Goal: Information Seeking & Learning: Learn about a topic

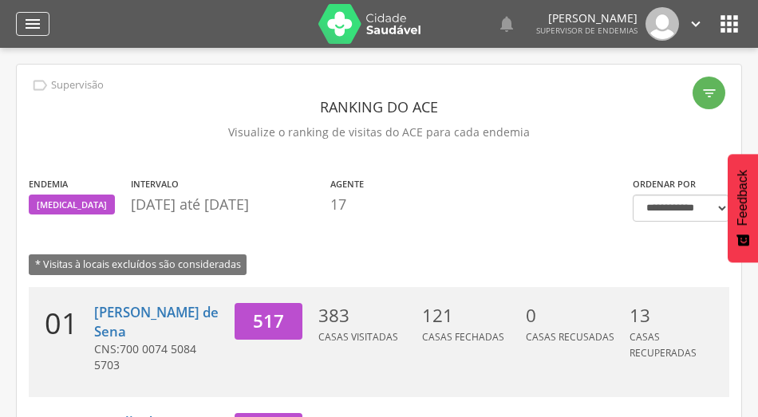
click at [41, 14] on div "" at bounding box center [33, 24] width 34 height 24
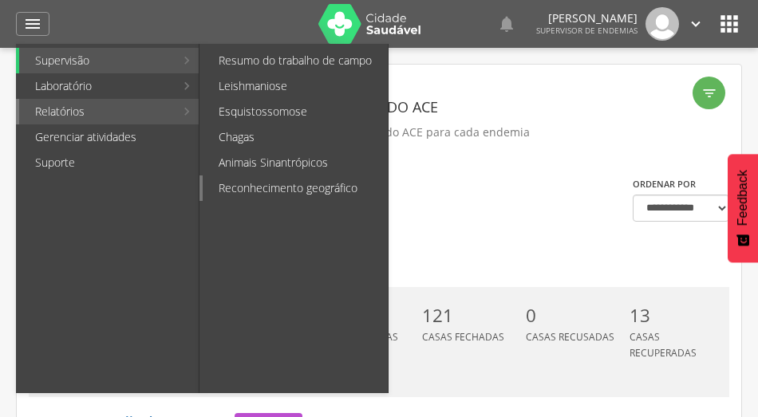
click at [236, 180] on link "Reconhecimento geográfico" at bounding box center [295, 189] width 185 height 26
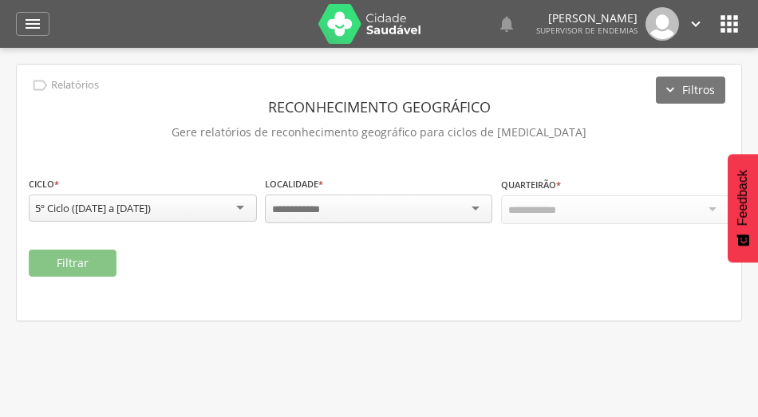
click at [322, 214] on input "select-one" at bounding box center [300, 210] width 57 height 14
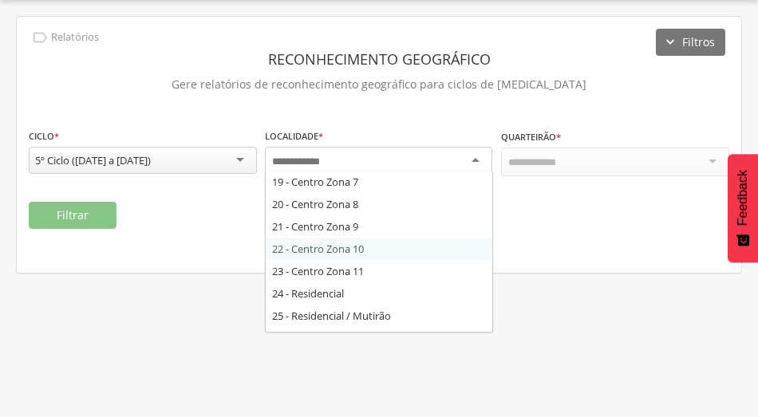
scroll to position [351, 0]
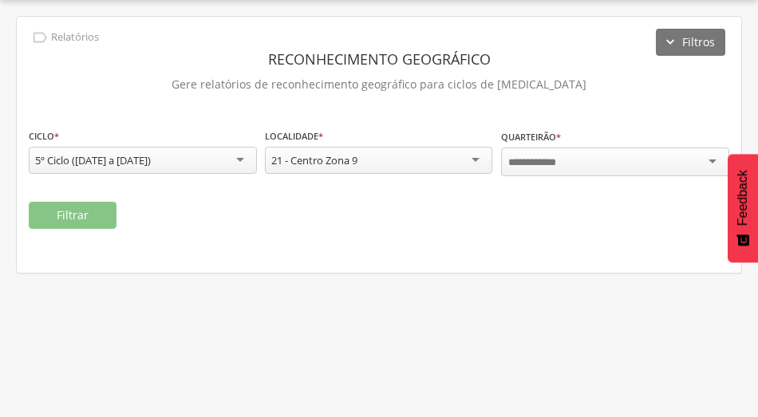
click at [567, 161] on div at bounding box center [615, 162] width 228 height 29
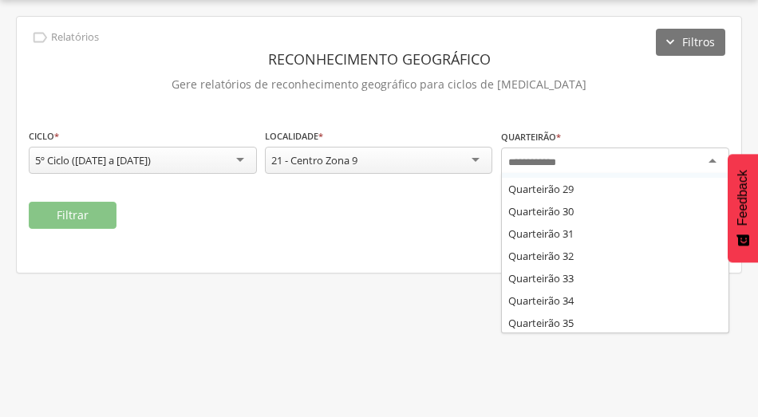
scroll to position [734, 0]
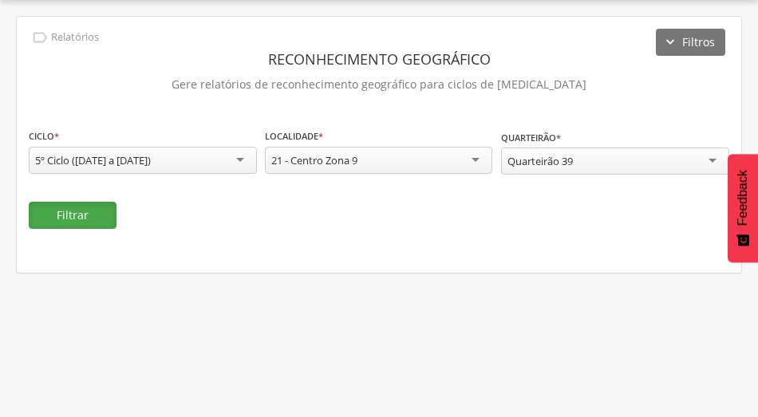
click at [75, 215] on button "Filtrar" at bounding box center [73, 215] width 88 height 27
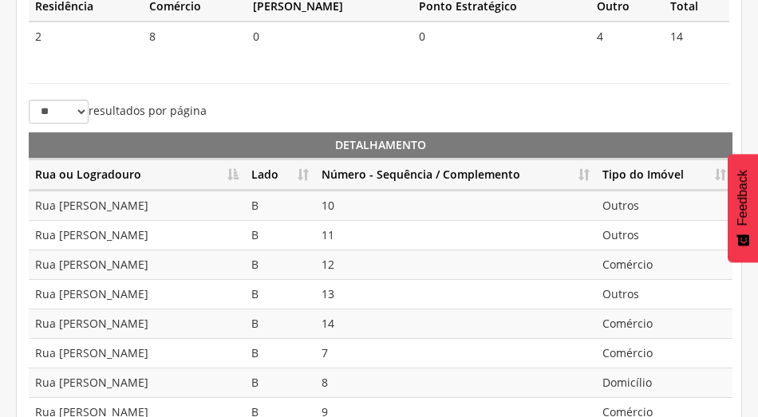
scroll to position [473, 0]
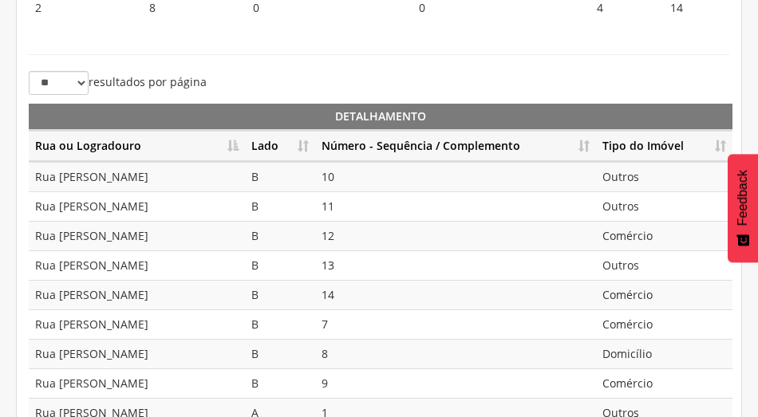
click at [587, 139] on th "Número - Sequência / Complemento" at bounding box center [455, 146] width 281 height 31
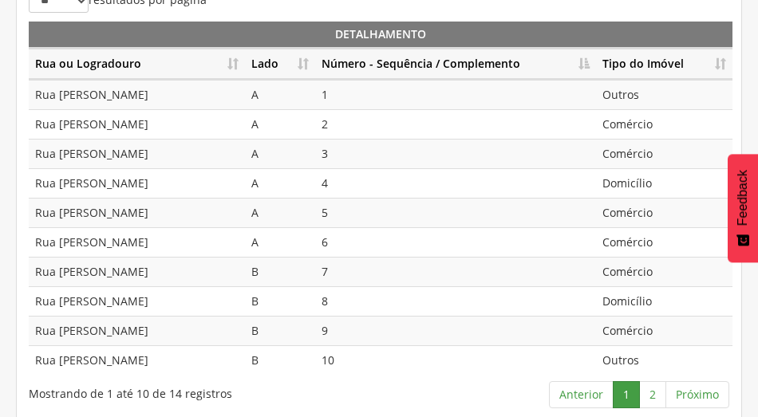
scroll to position [559, 0]
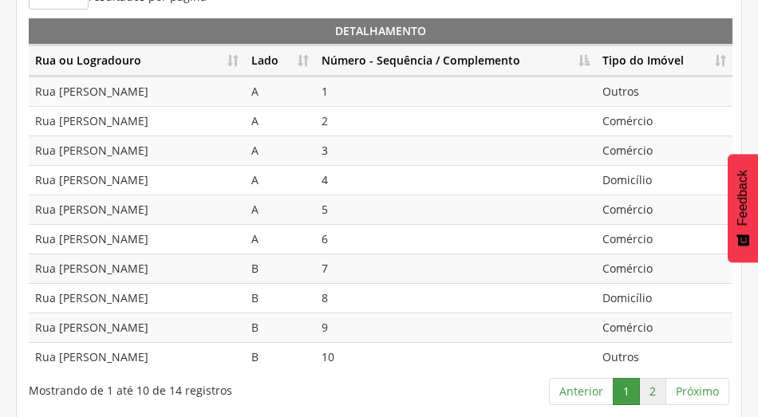
click at [648, 378] on link "2" at bounding box center [652, 391] width 27 height 27
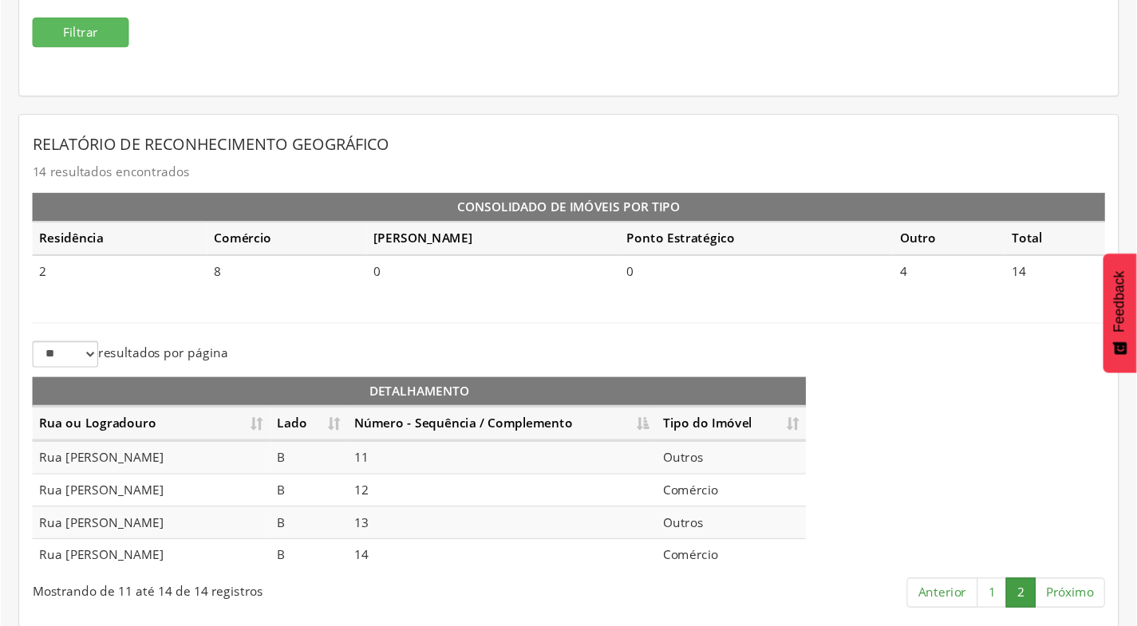
scroll to position [179, 0]
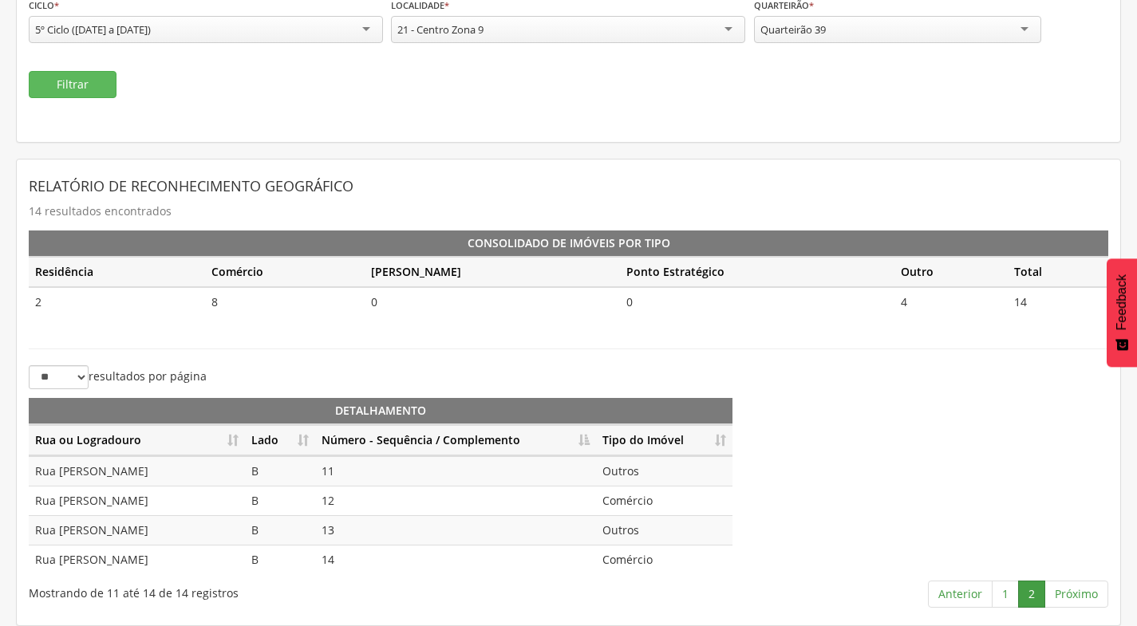
drag, startPoint x: 731, startPoint y: 0, endPoint x: 630, endPoint y: 185, distance: 210.7
click at [630, 185] on header "Relatório de Reconhecimento Geográfico" at bounding box center [569, 186] width 1080 height 29
click at [757, 417] on div "Detalhamento Rua ou Logradouro Lado Número - Sequência / Complemento Tipo do Im…" at bounding box center [569, 486] width 1104 height 186
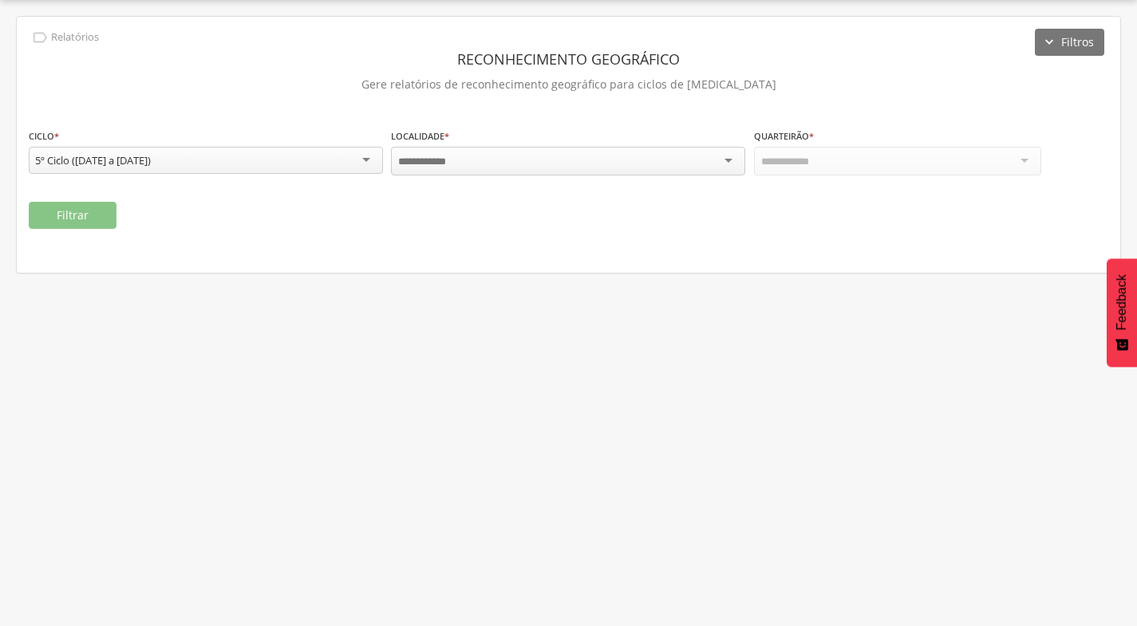
scroll to position [48, 0]
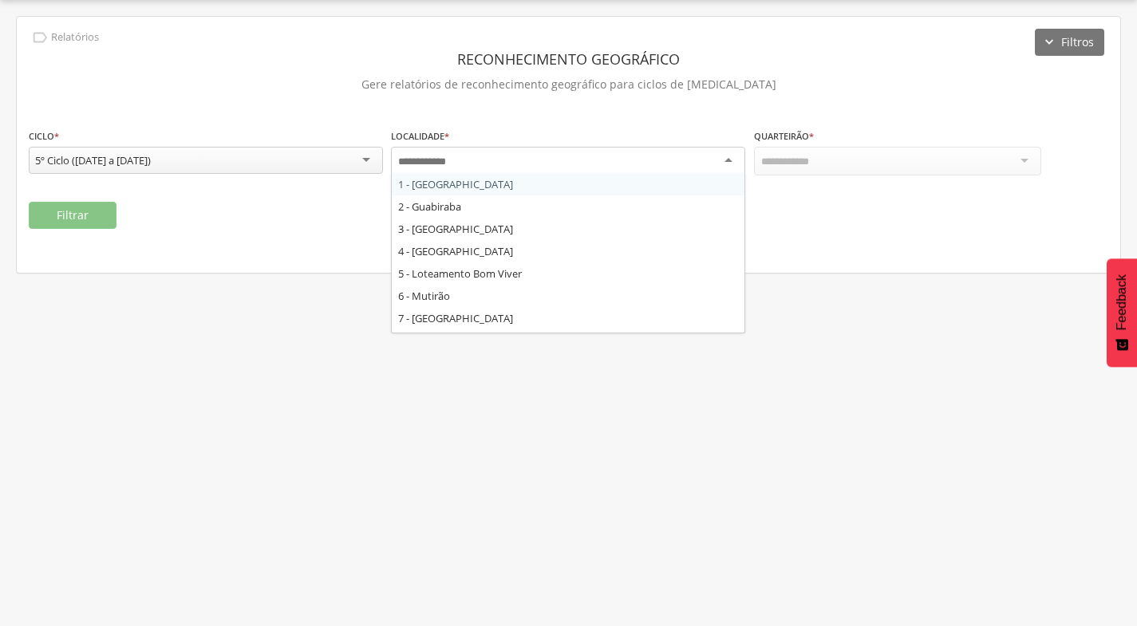
click at [735, 156] on div at bounding box center [568, 161] width 354 height 29
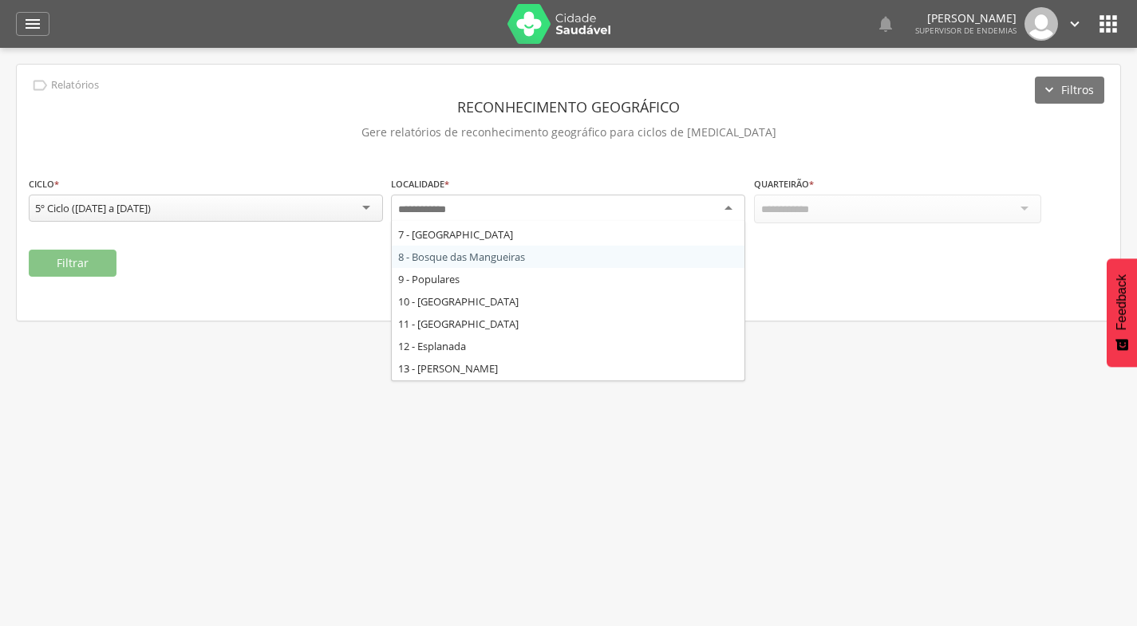
scroll to position [160, 0]
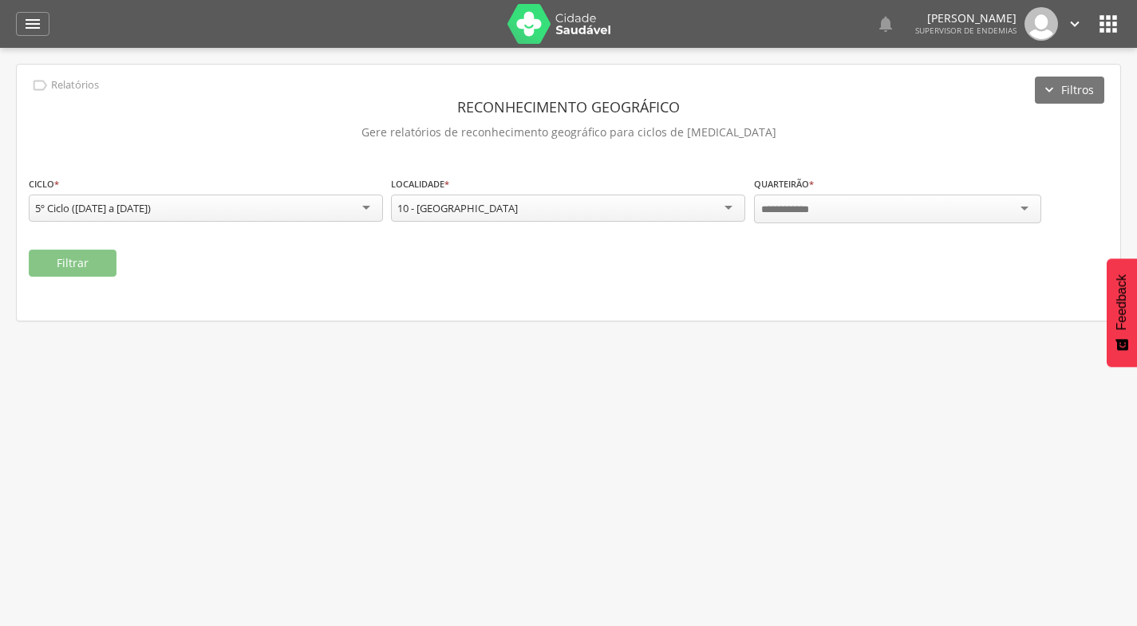
click at [830, 206] on div at bounding box center [897, 209] width 287 height 29
click at [77, 260] on button "Filtrar" at bounding box center [73, 263] width 88 height 27
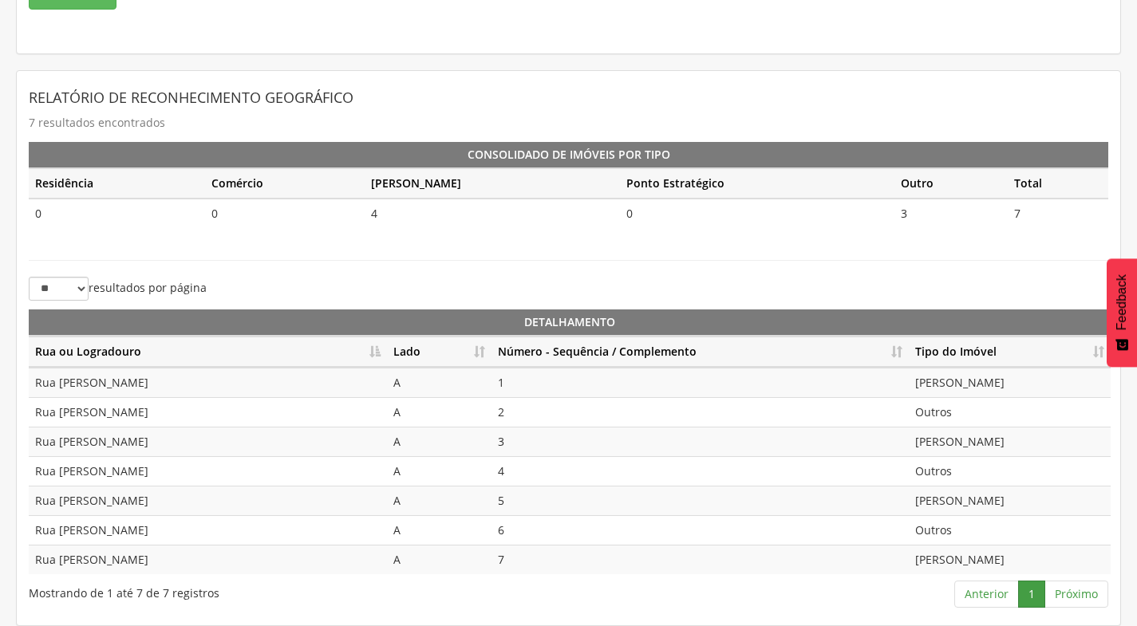
scroll to position [28, 0]
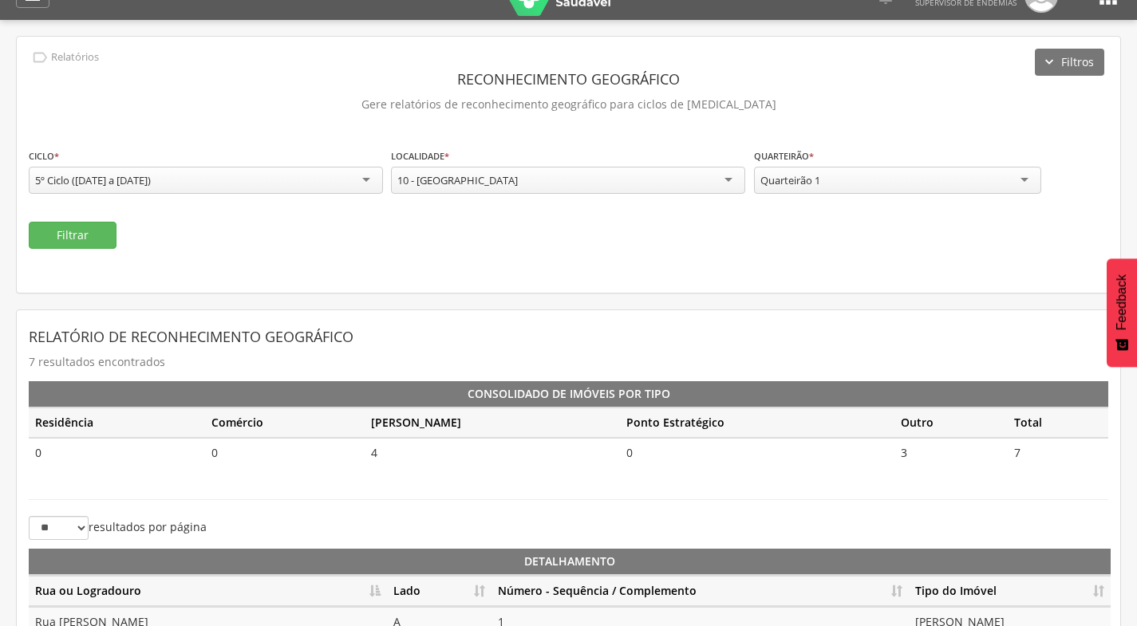
click at [578, 176] on div "10 - [GEOGRAPHIC_DATA]" at bounding box center [568, 180] width 354 height 27
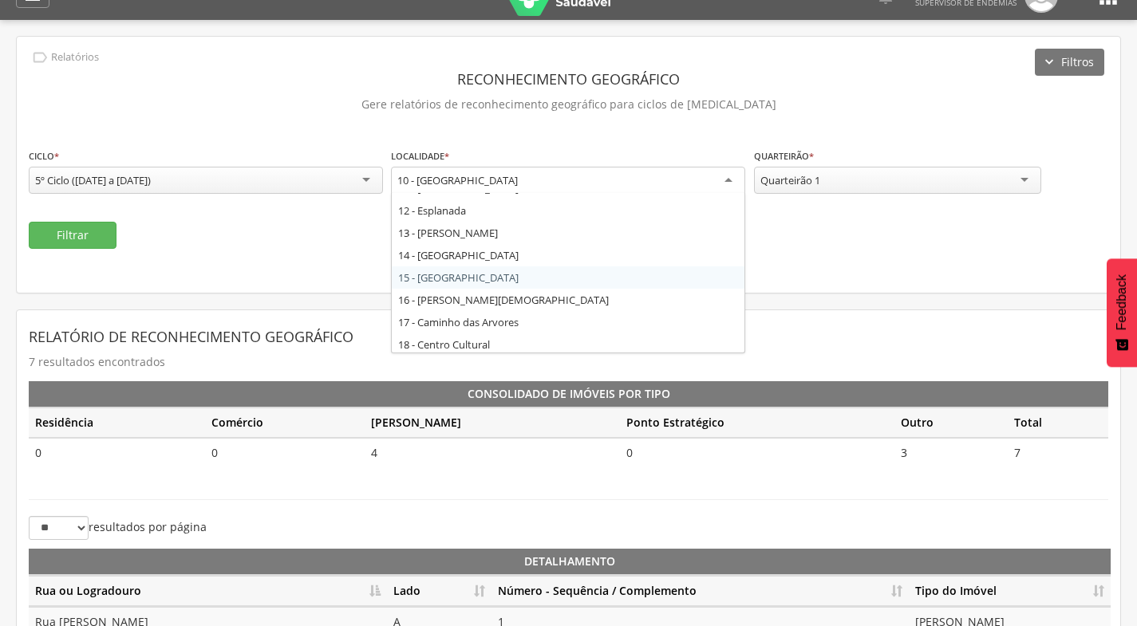
scroll to position [399, 0]
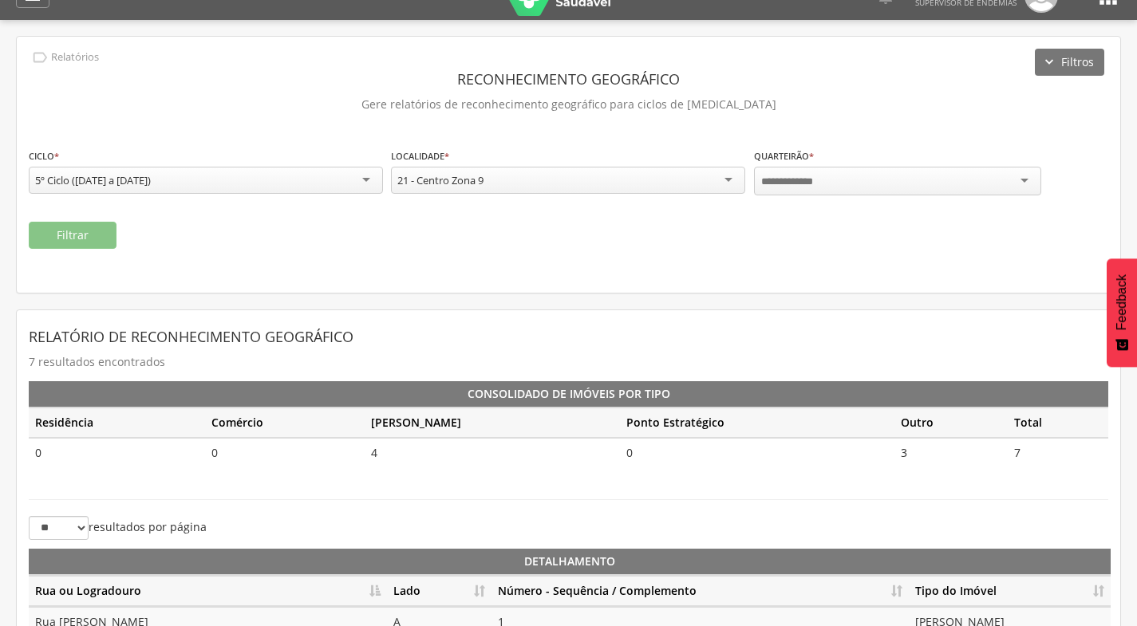
click at [841, 184] on div at bounding box center [897, 181] width 287 height 29
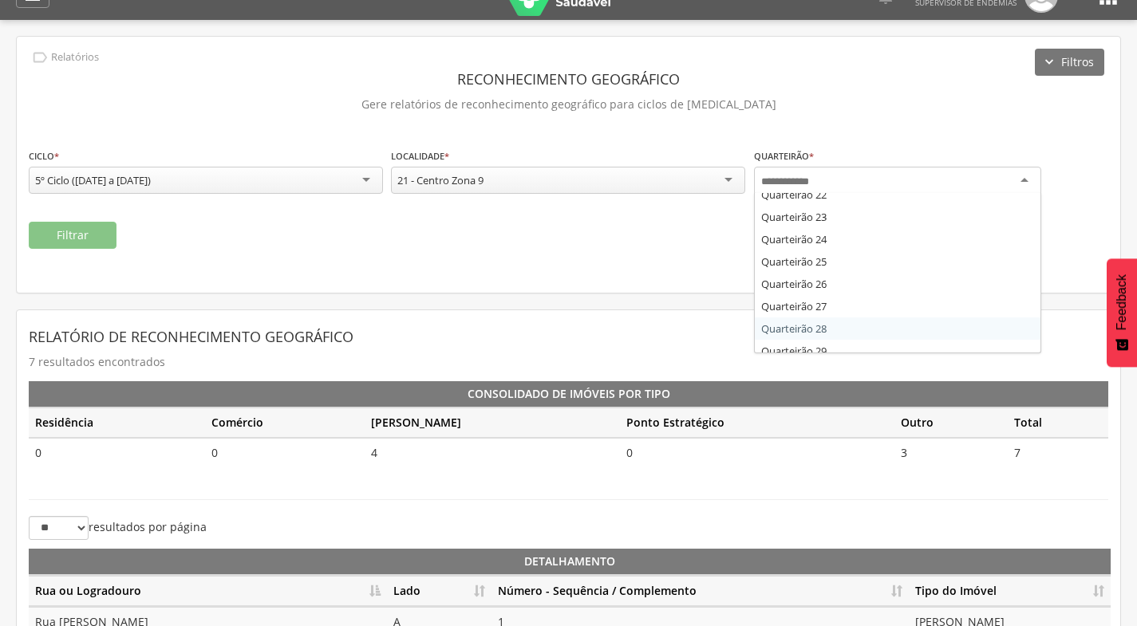
scroll to position [0, 0]
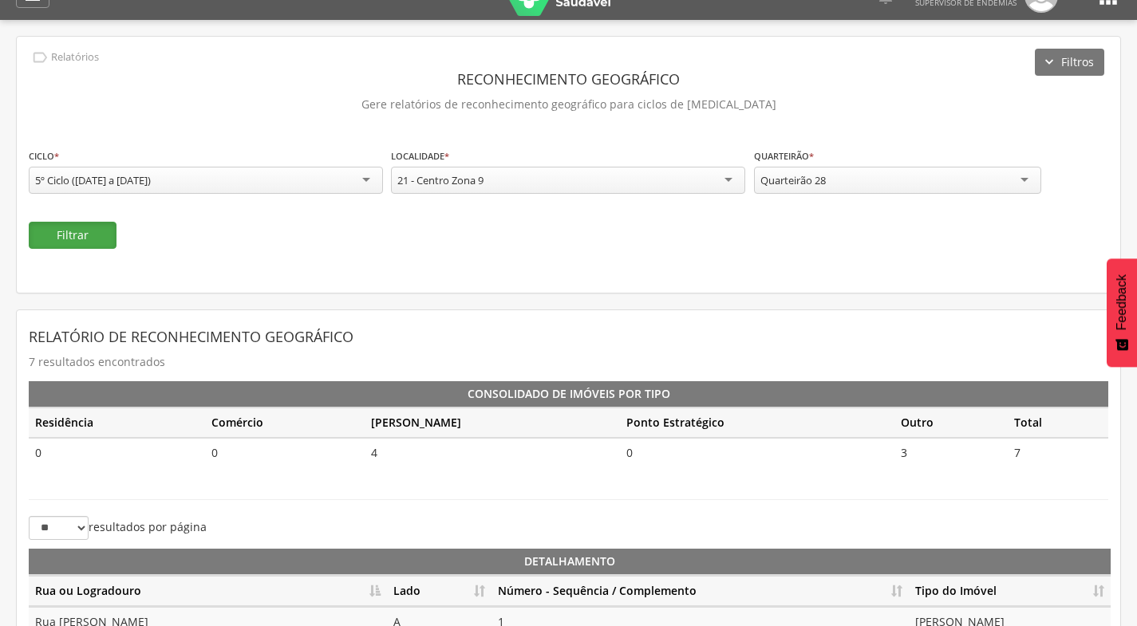
click at [101, 235] on button "Filtrar" at bounding box center [73, 235] width 88 height 27
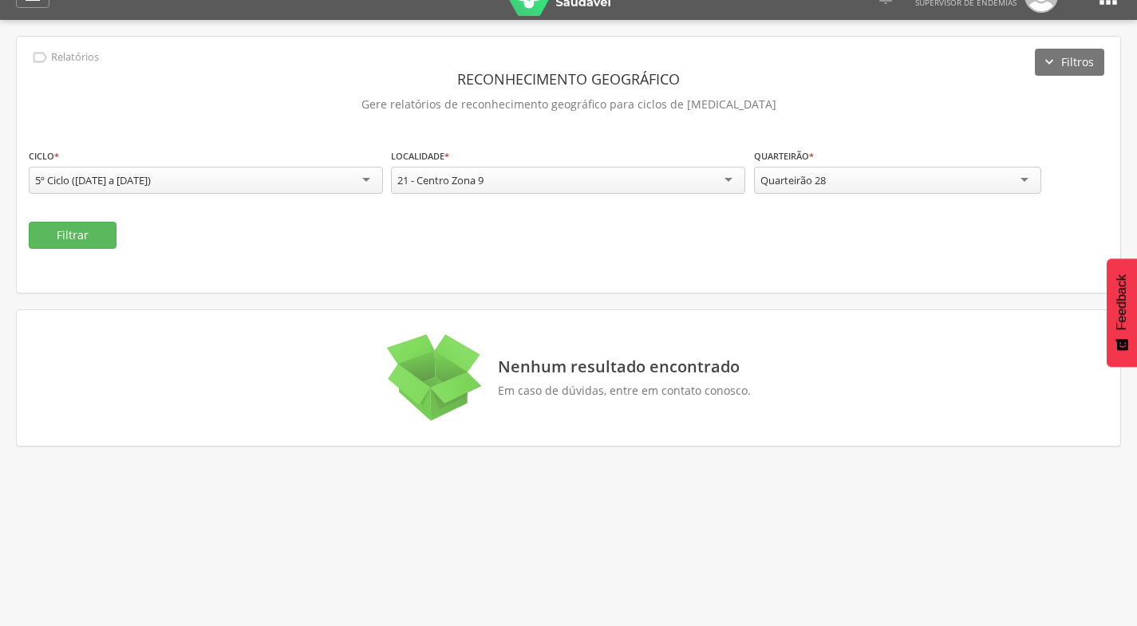
click at [541, 176] on div "21 - Centro Zona 9" at bounding box center [568, 180] width 354 height 27
click at [832, 185] on div at bounding box center [897, 181] width 287 height 29
click at [67, 226] on button "Filtrar" at bounding box center [73, 235] width 88 height 27
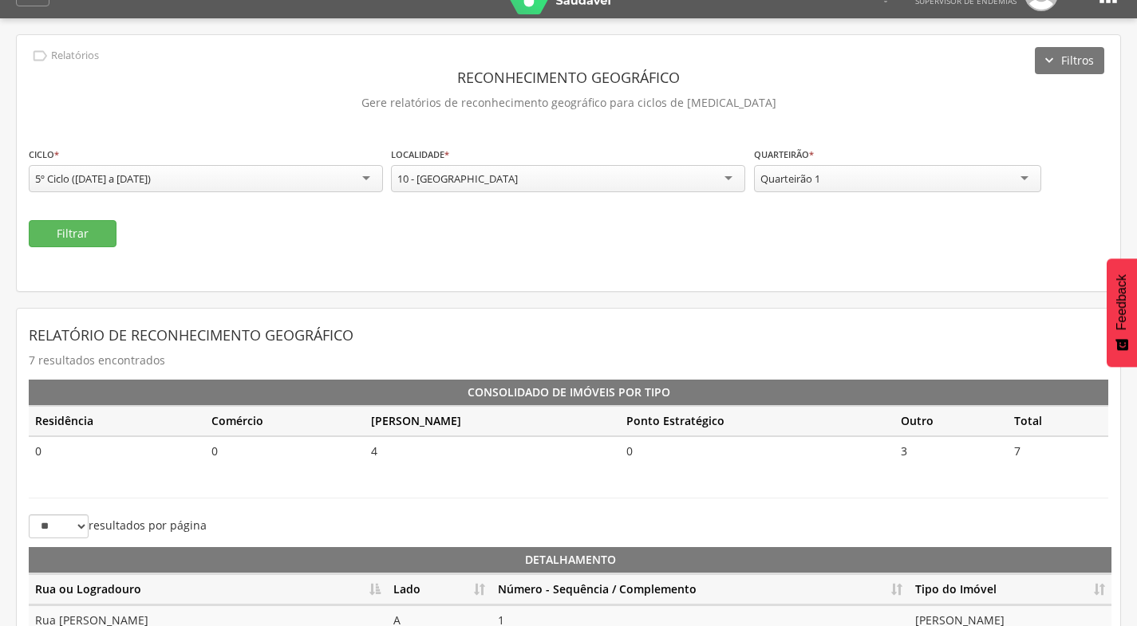
scroll to position [28, 0]
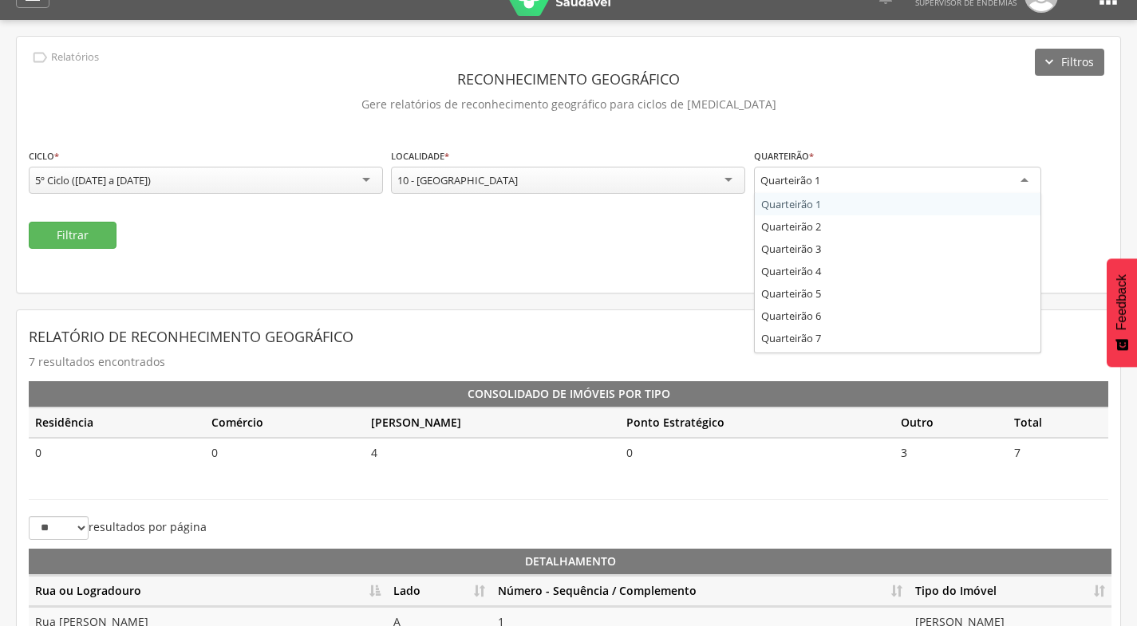
click at [861, 183] on div "Quarteirão 1" at bounding box center [897, 181] width 287 height 29
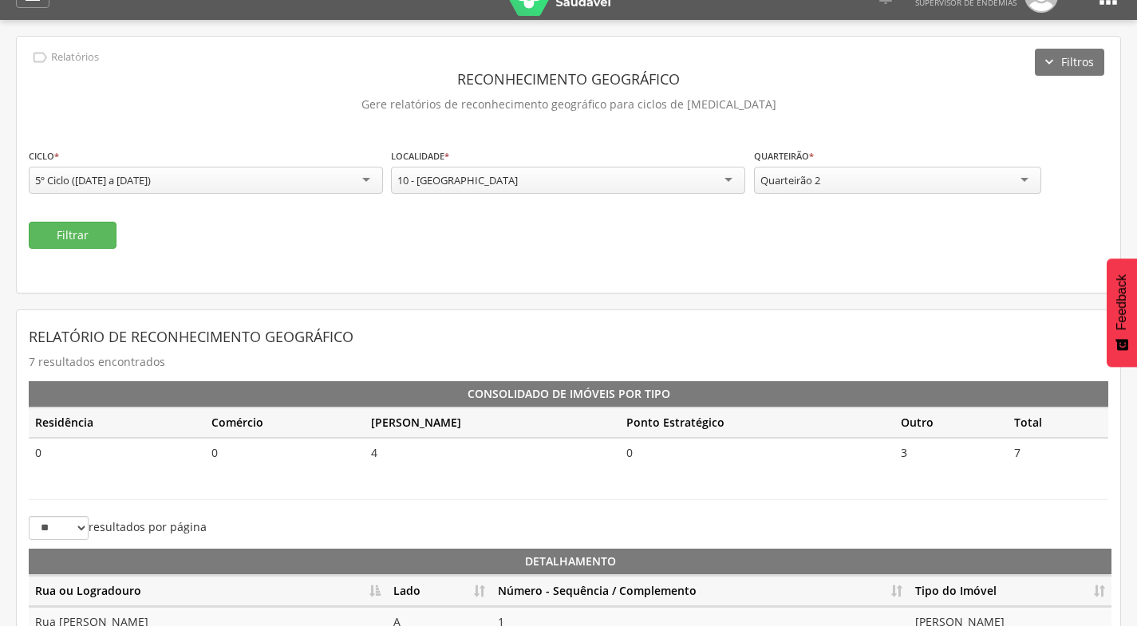
click at [118, 234] on div "Filtrar" at bounding box center [569, 235] width 1080 height 27
click at [104, 234] on button "Filtrar" at bounding box center [73, 235] width 88 height 27
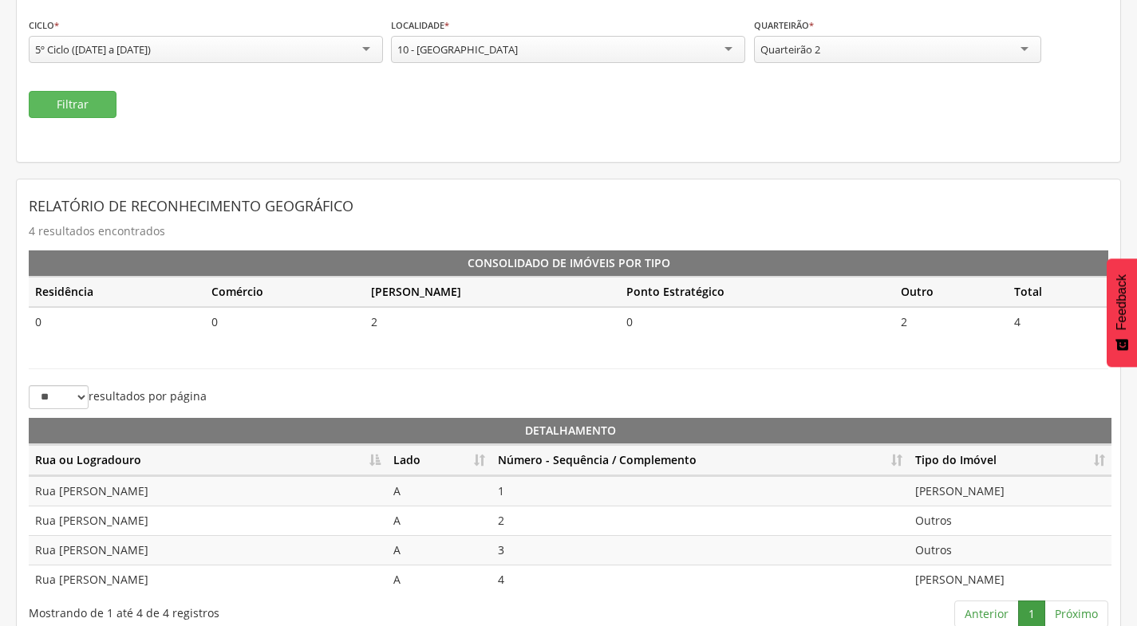
scroll to position [179, 0]
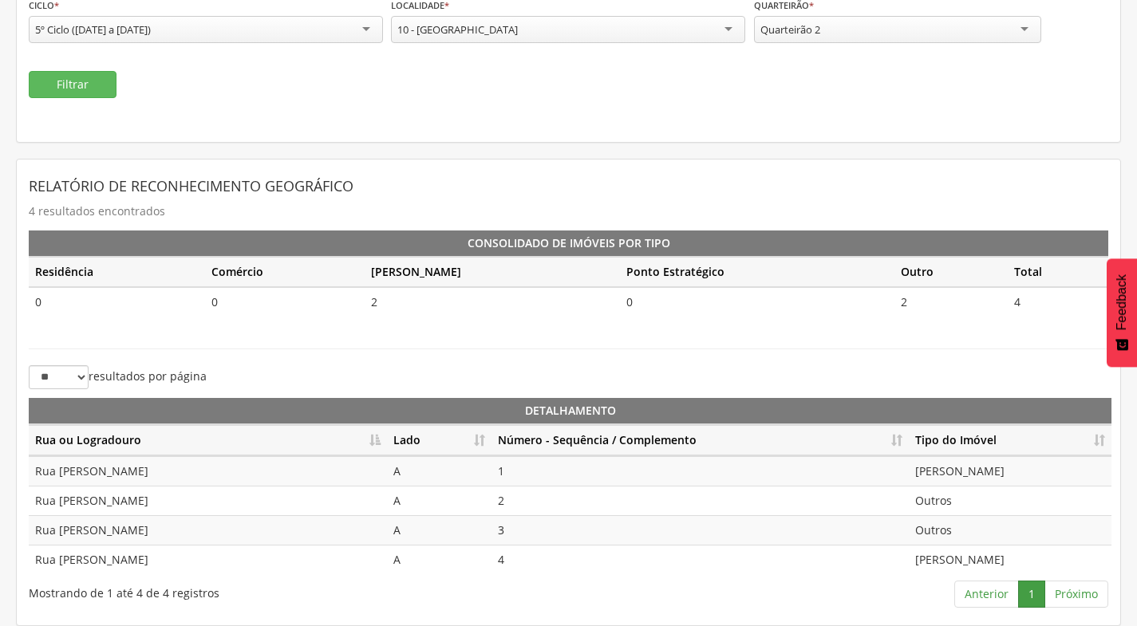
click at [824, 31] on div "Quarteirão 2" at bounding box center [897, 29] width 287 height 27
click at [44, 89] on button "Filtrar" at bounding box center [73, 84] width 88 height 27
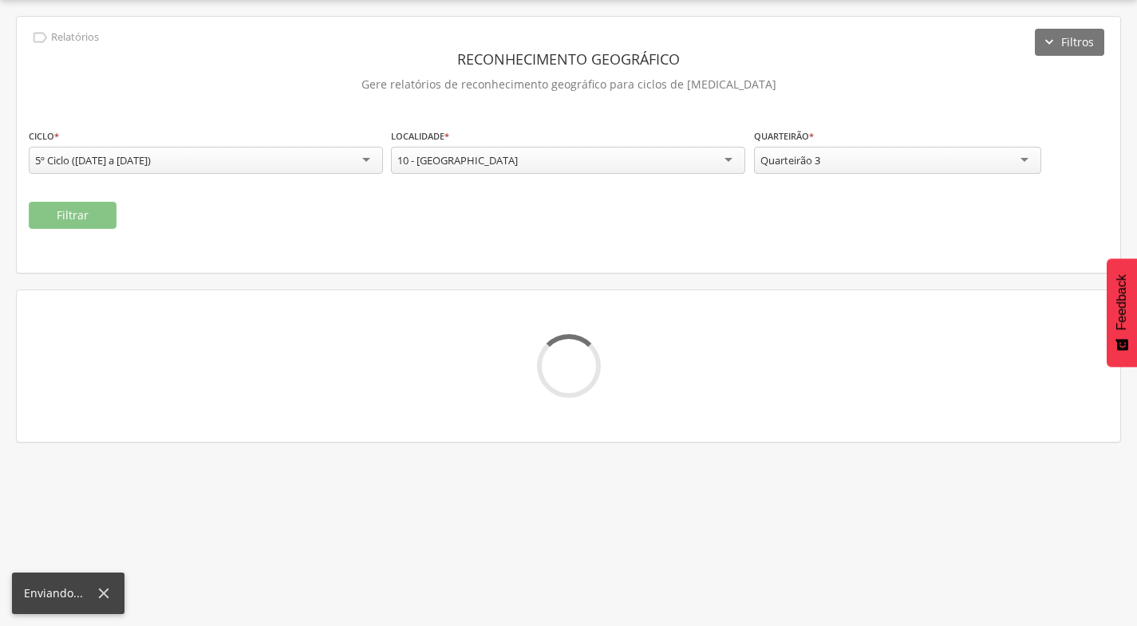
scroll to position [90, 0]
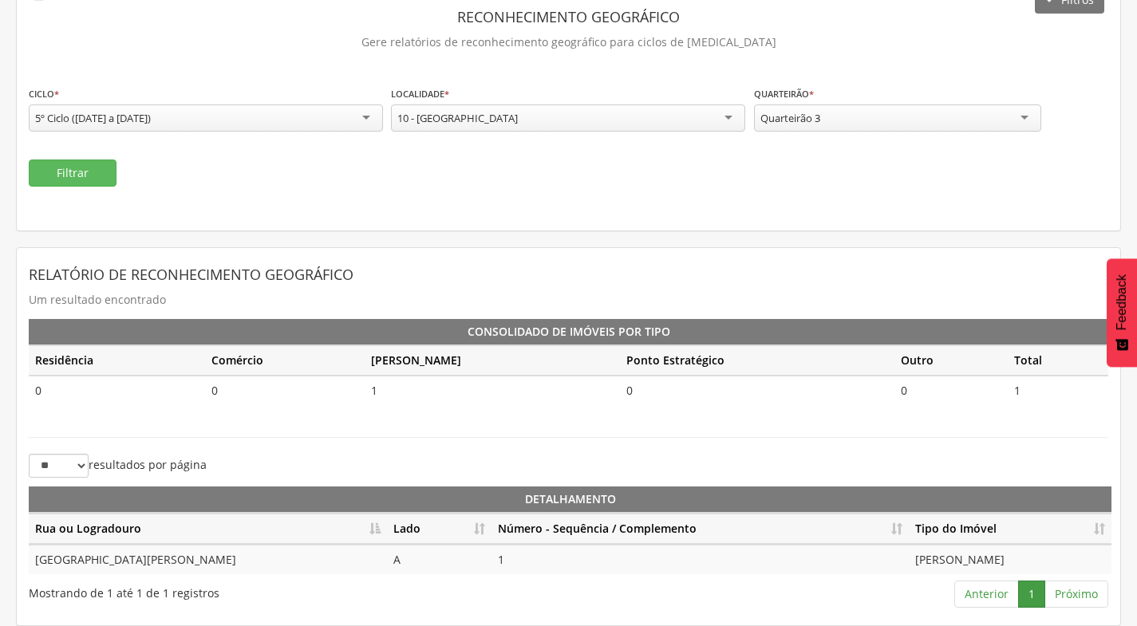
click at [810, 127] on div "Quarteirão 3" at bounding box center [897, 118] width 287 height 27
click at [77, 172] on button "Filtrar" at bounding box center [73, 173] width 88 height 27
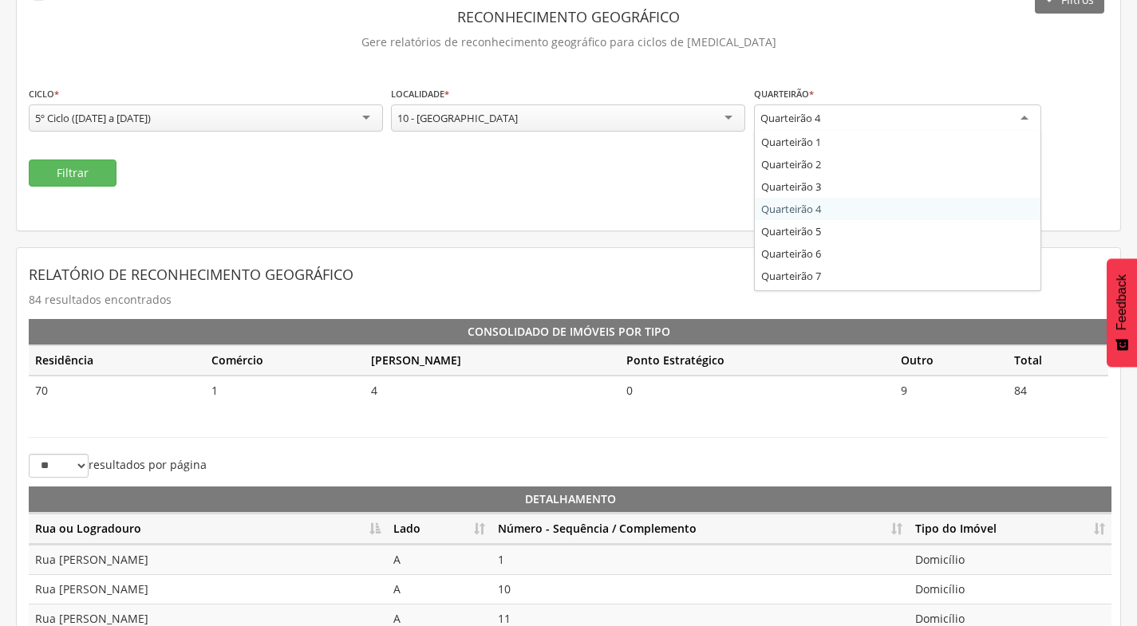
click at [891, 126] on div "Quarteirão 4" at bounding box center [897, 119] width 287 height 29
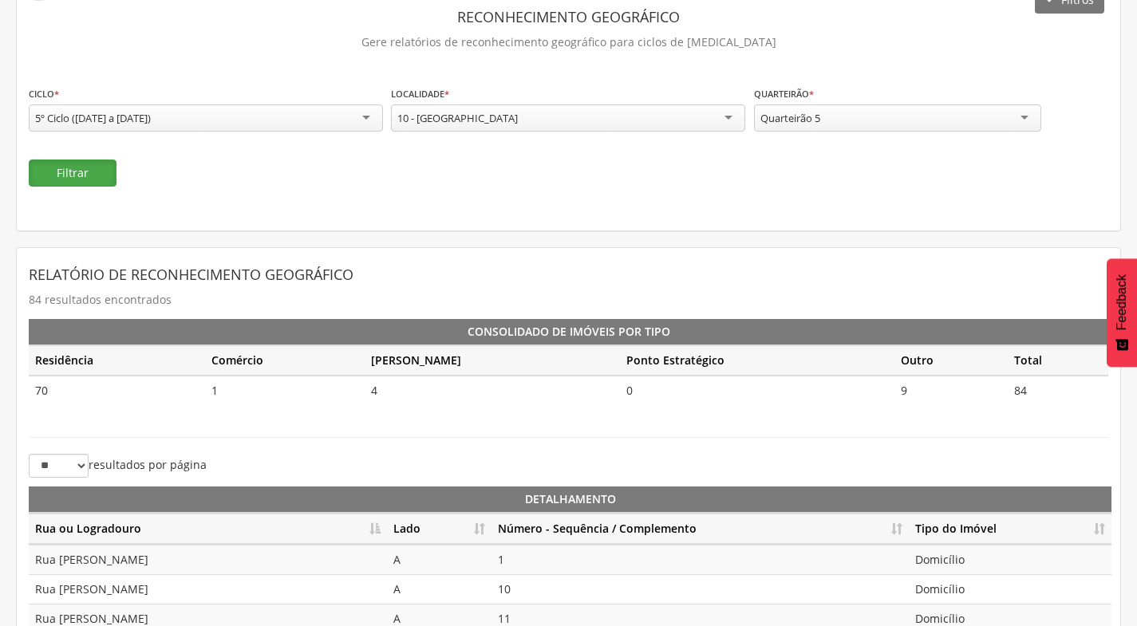
click at [74, 173] on button "Filtrar" at bounding box center [73, 173] width 88 height 27
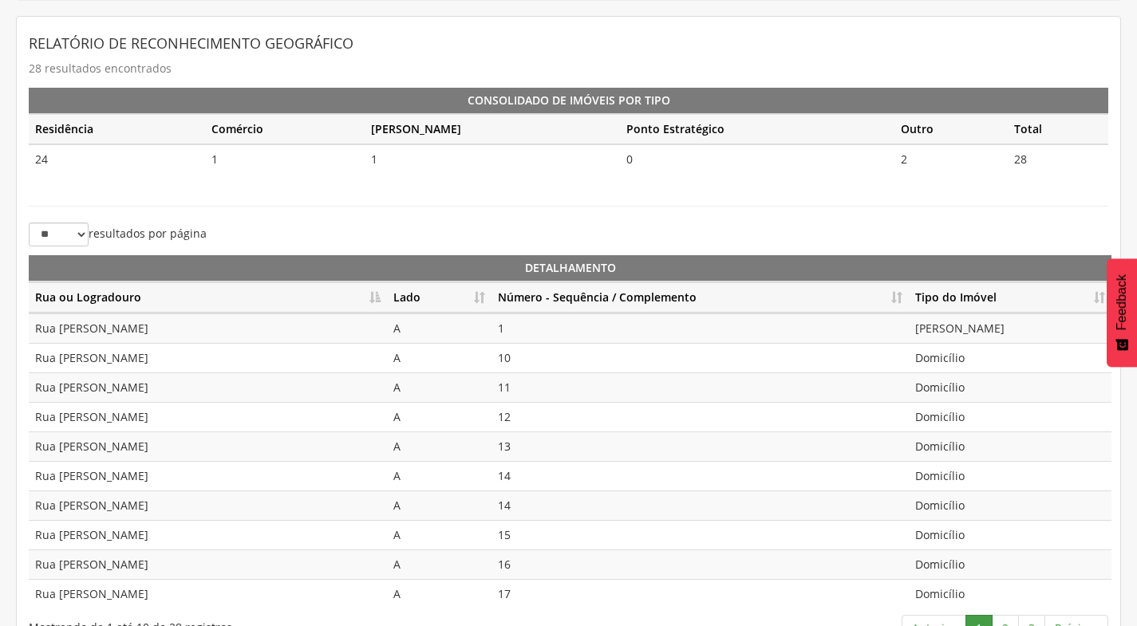
scroll to position [356, 0]
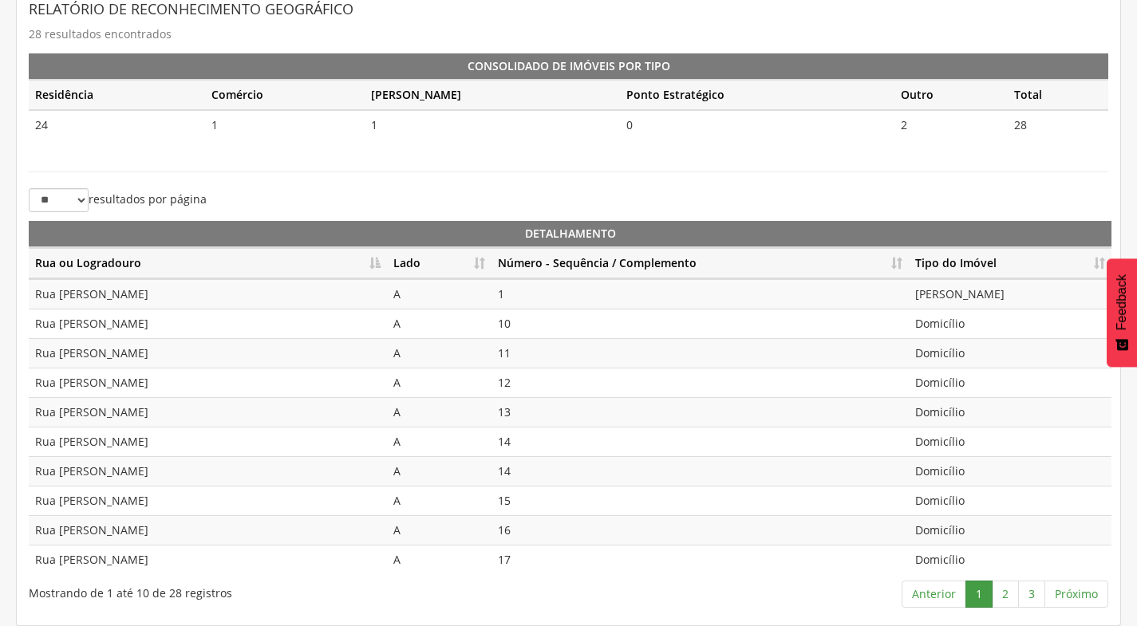
click at [894, 263] on th "Número - Sequência / Complemento" at bounding box center [700, 263] width 417 height 31
click at [1000, 591] on link "2" at bounding box center [1005, 594] width 27 height 27
click at [1040, 593] on link "3" at bounding box center [1031, 594] width 27 height 27
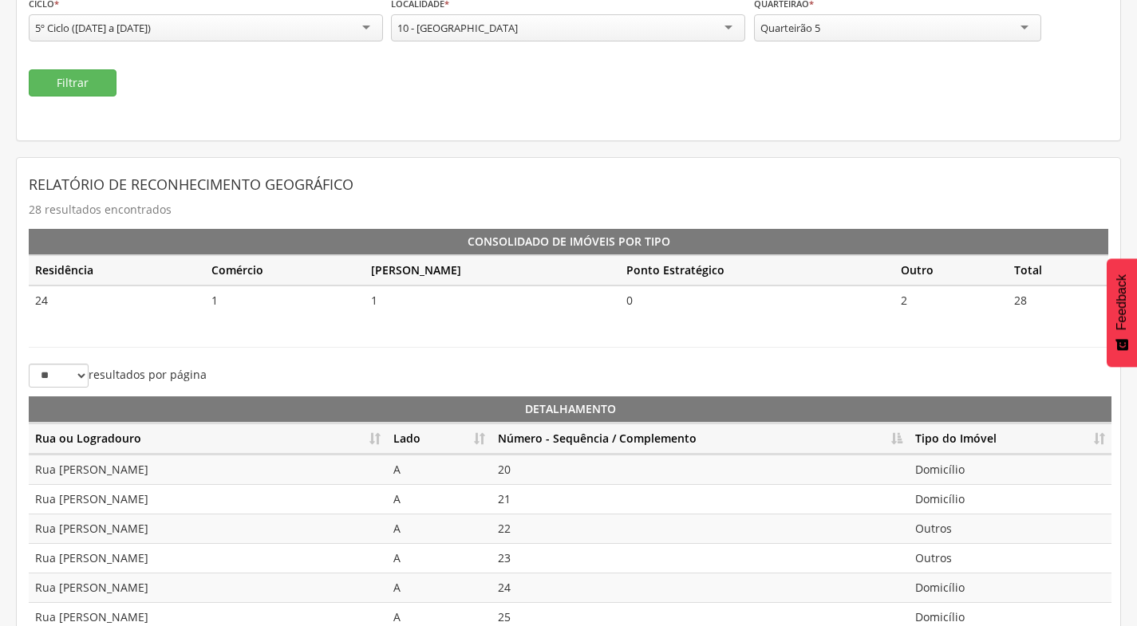
scroll to position [0, 0]
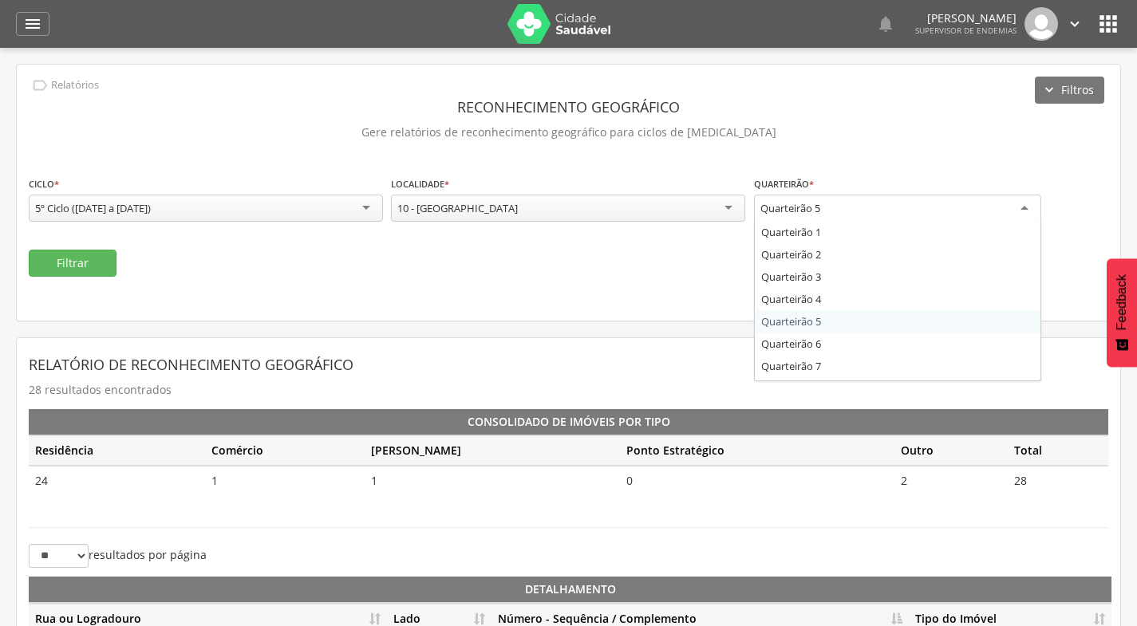
click at [853, 219] on div "Quarteirão 5" at bounding box center [897, 209] width 287 height 29
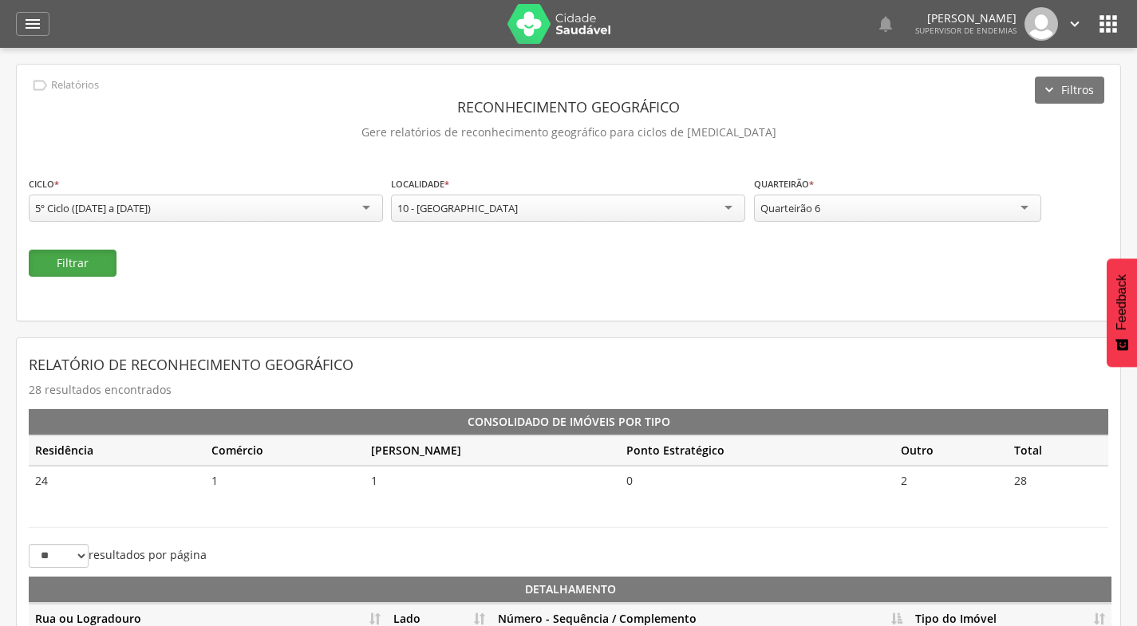
click at [101, 266] on button "Filtrar" at bounding box center [73, 263] width 88 height 27
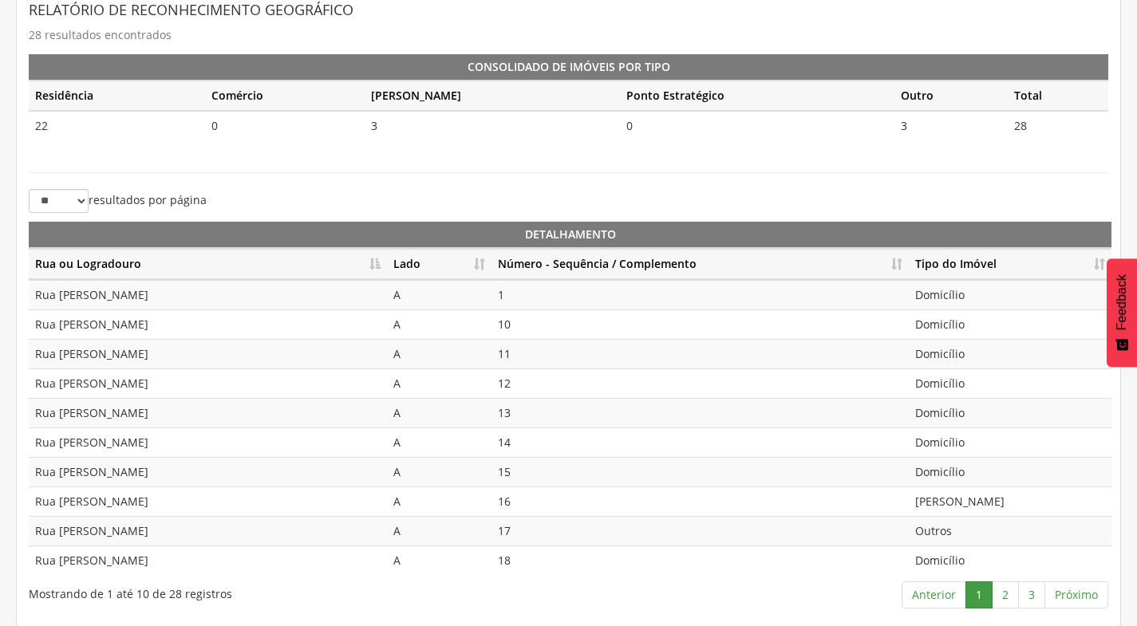
scroll to position [356, 0]
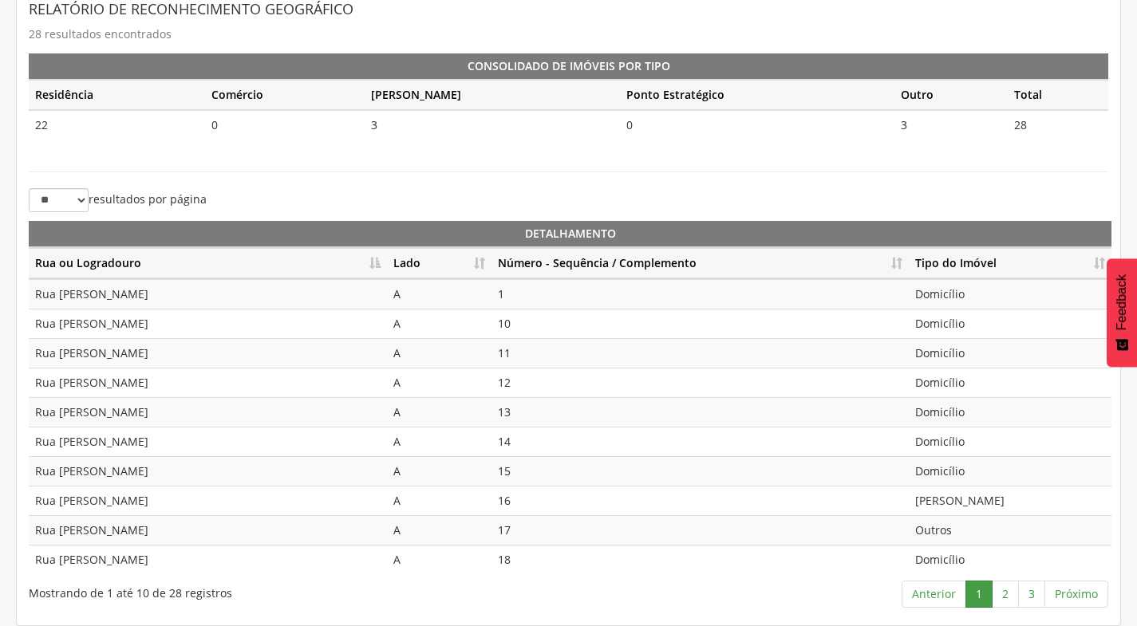
click at [899, 262] on th "Número - Sequência / Complemento" at bounding box center [700, 263] width 417 height 31
click at [1015, 588] on link "2" at bounding box center [1005, 594] width 27 height 27
click at [1038, 599] on link "3" at bounding box center [1031, 594] width 27 height 27
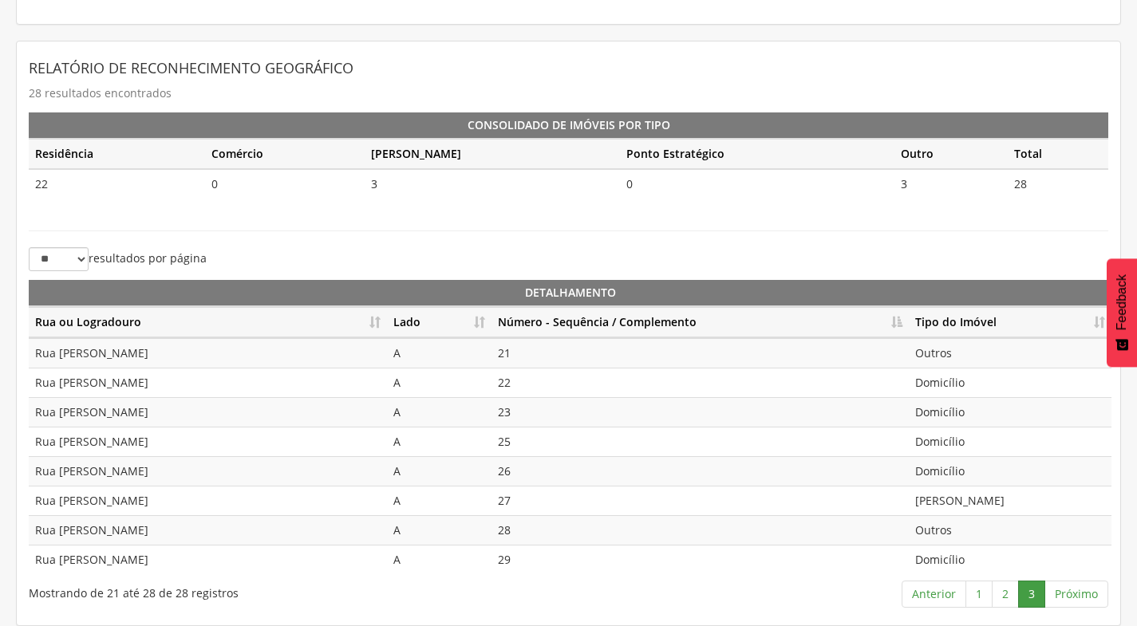
scroll to position [297, 0]
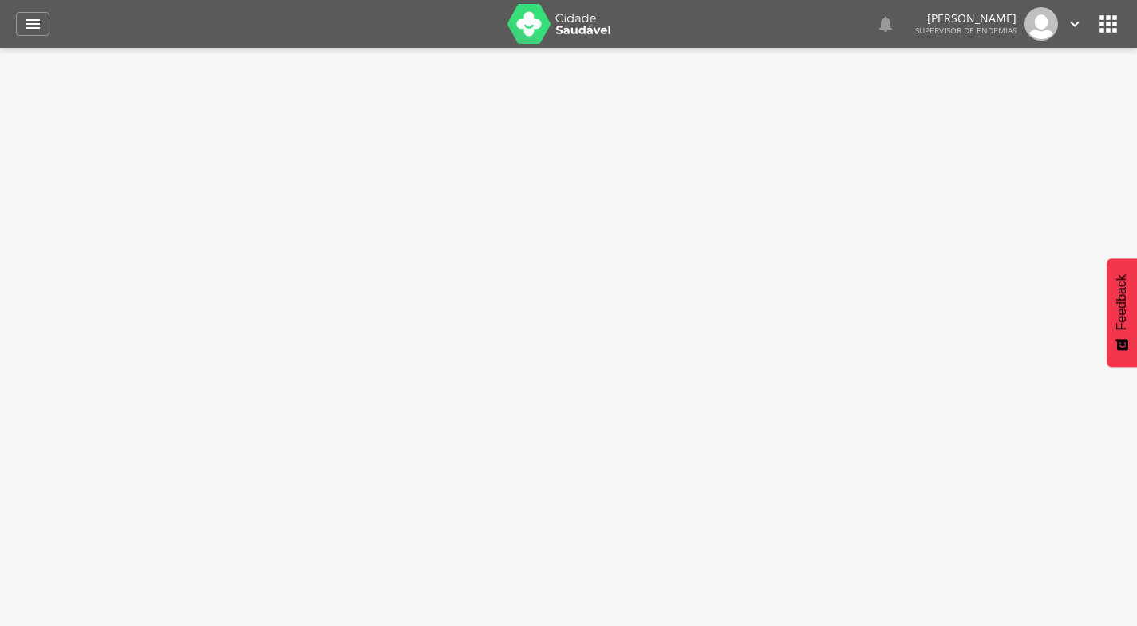
click at [1118, 22] on icon "" at bounding box center [1109, 24] width 26 height 26
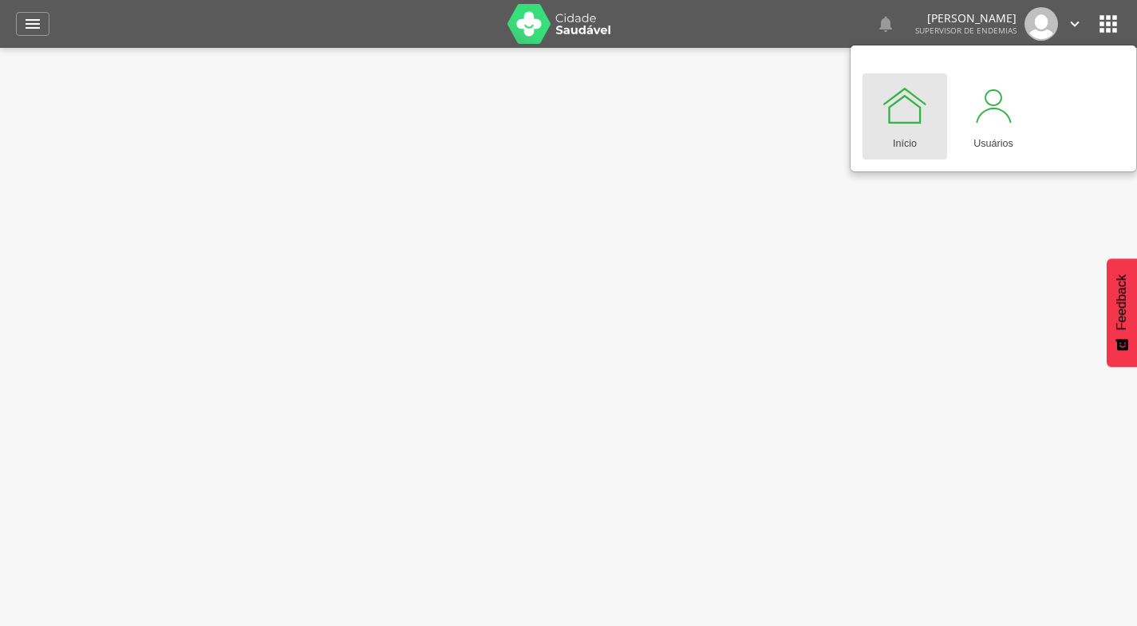
click at [892, 107] on div at bounding box center [905, 105] width 48 height 48
click at [909, 109] on div at bounding box center [905, 105] width 48 height 48
click at [35, 18] on icon "" at bounding box center [32, 23] width 19 height 19
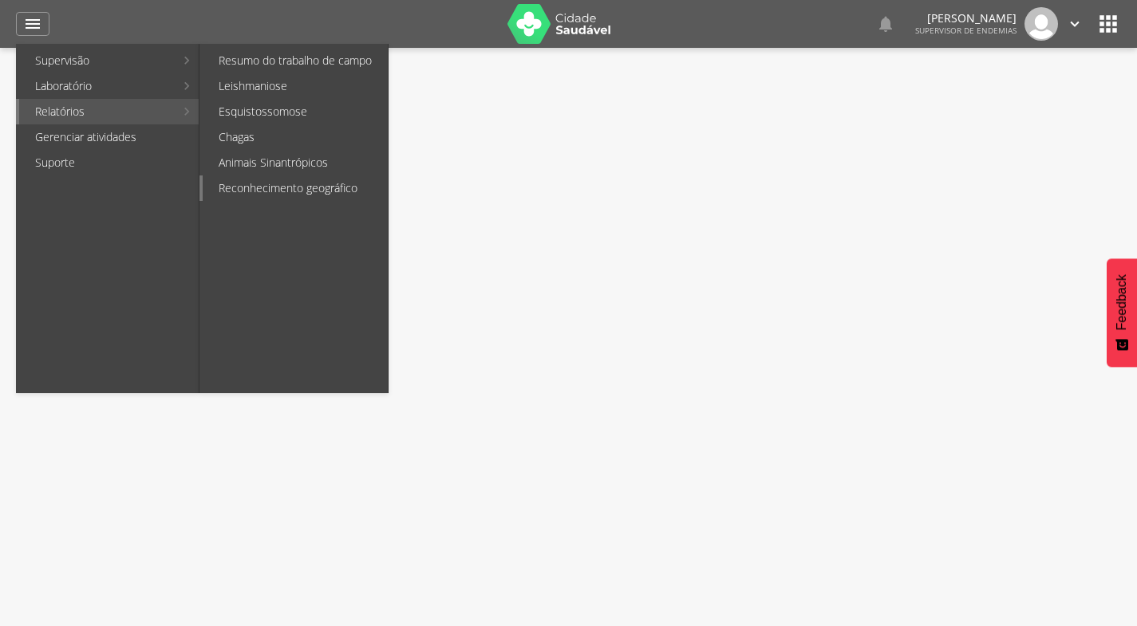
click at [263, 196] on link "Reconhecimento geográfico" at bounding box center [295, 189] width 185 height 26
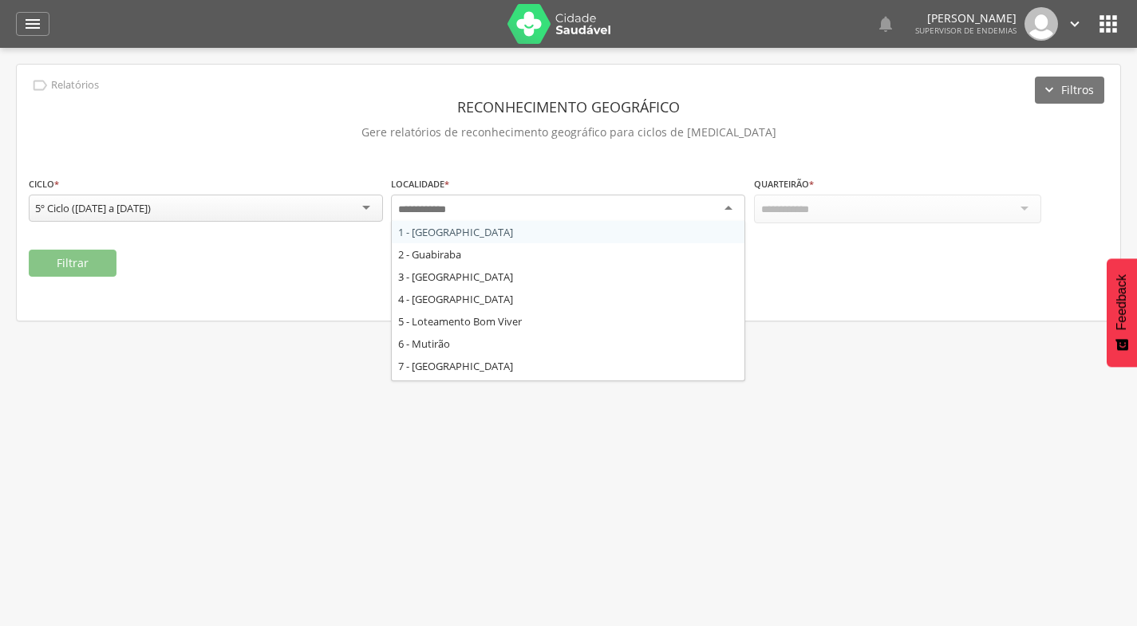
click at [452, 213] on input "select-one" at bounding box center [426, 210] width 57 height 14
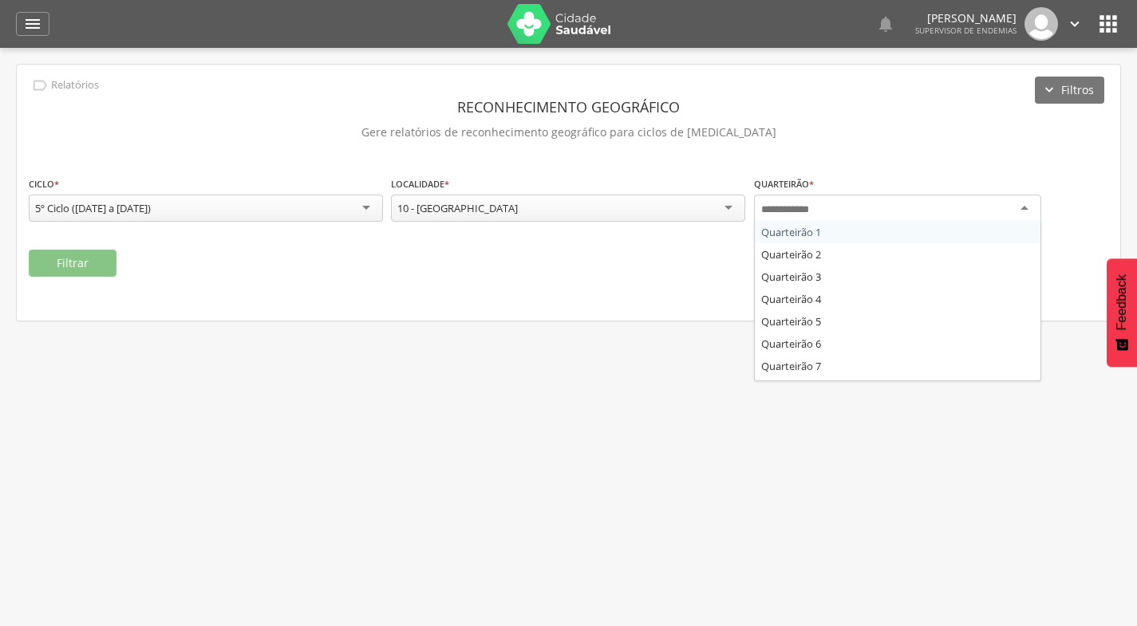
click at [882, 217] on div at bounding box center [897, 209] width 287 height 29
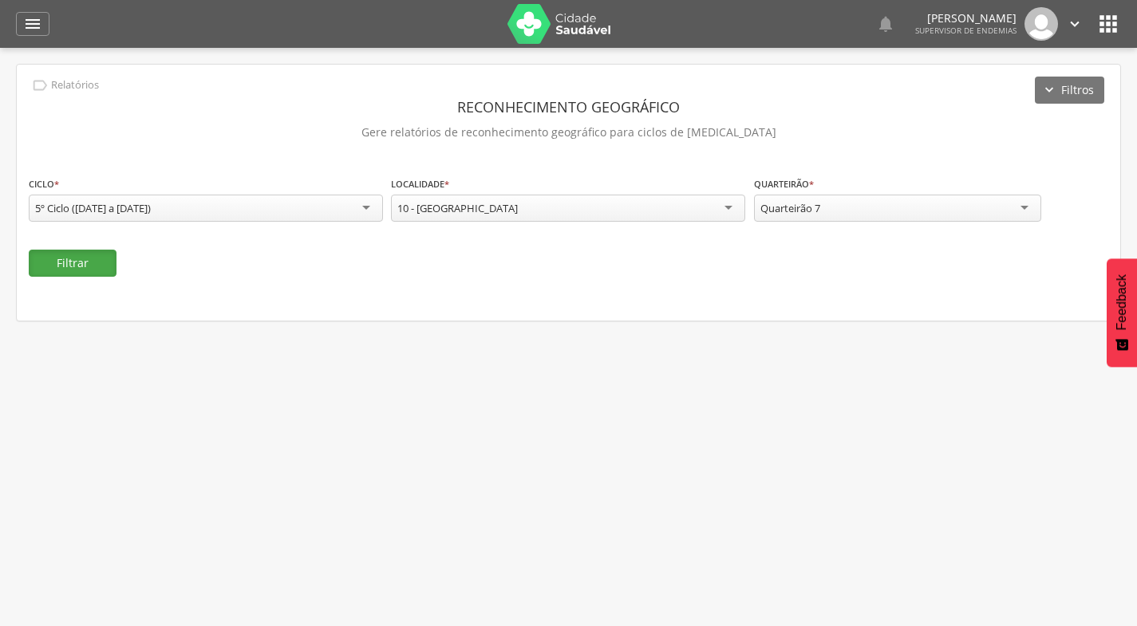
click at [100, 258] on button "Filtrar" at bounding box center [73, 263] width 88 height 27
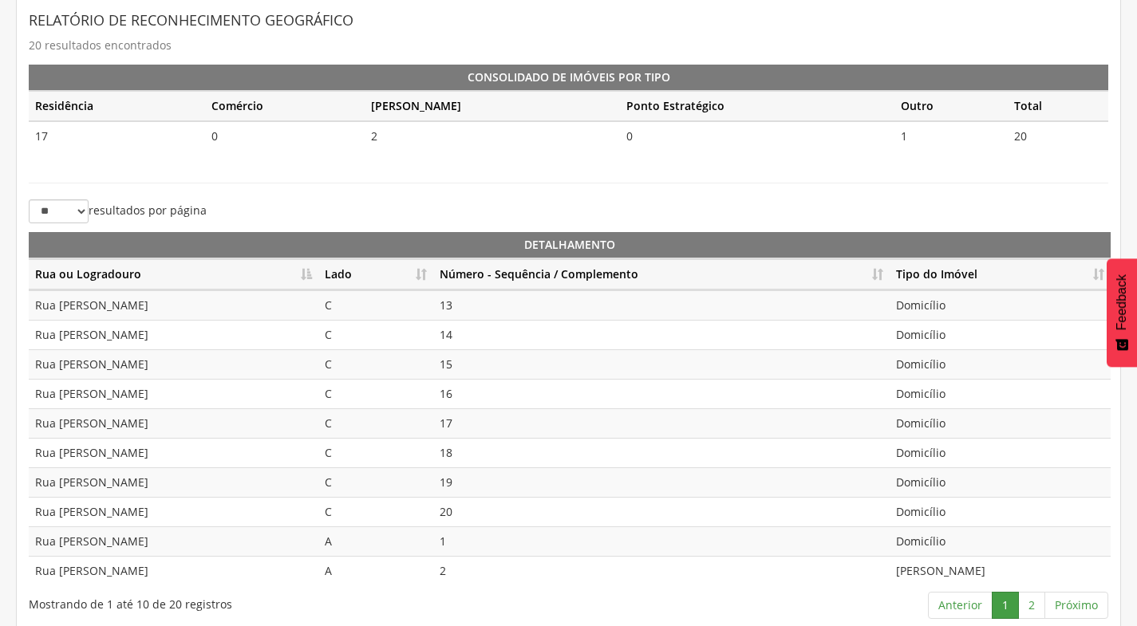
scroll to position [356, 0]
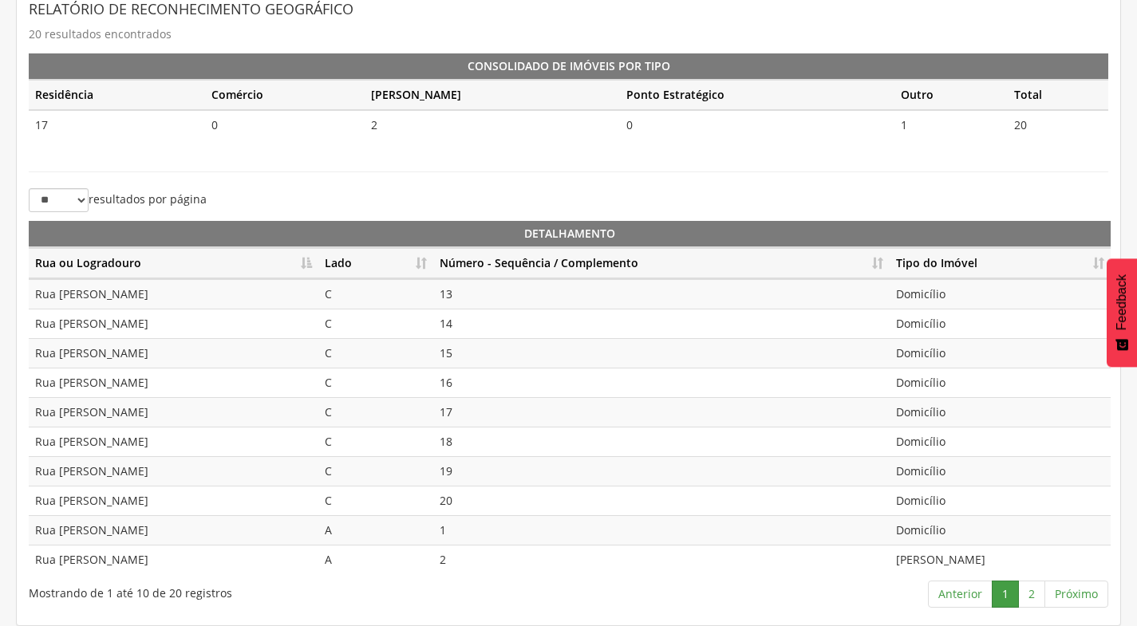
click at [880, 261] on th "Número - Sequência / Complemento" at bounding box center [661, 263] width 456 height 31
click at [1037, 592] on link "2" at bounding box center [1031, 594] width 27 height 27
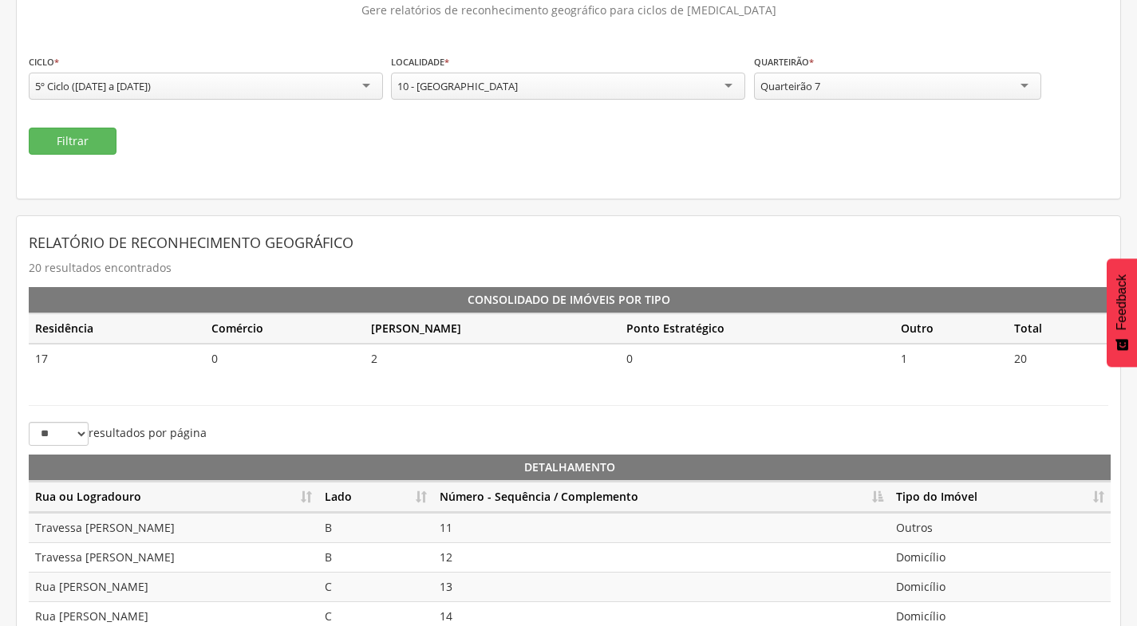
scroll to position [117, 0]
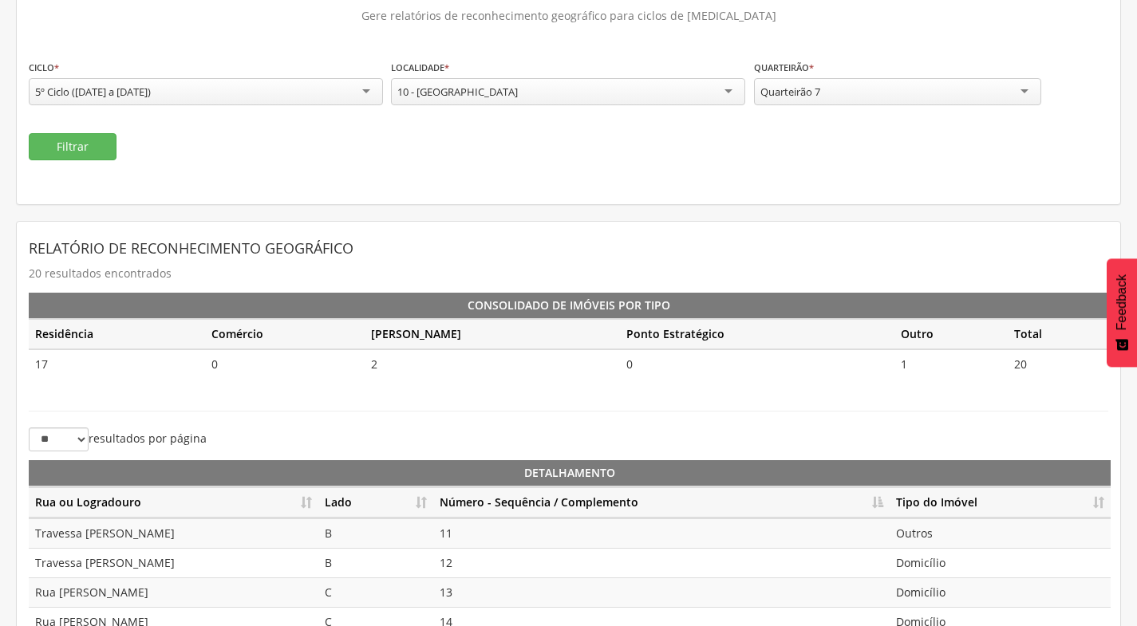
click at [954, 101] on div "Quarteirão 7" at bounding box center [897, 91] width 287 height 27
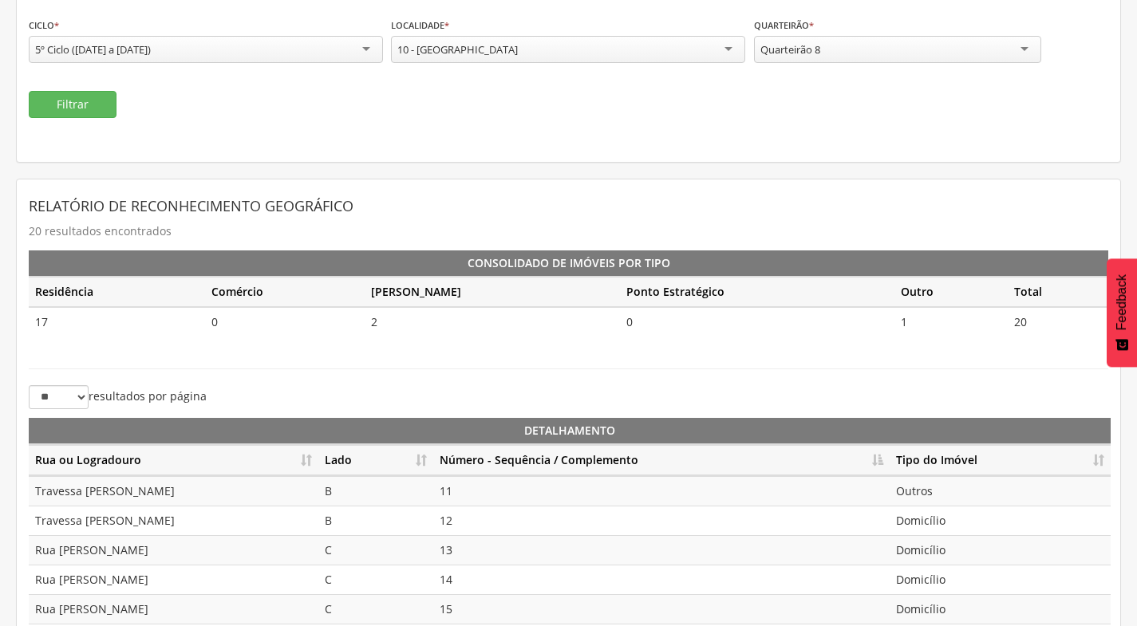
scroll to position [37, 0]
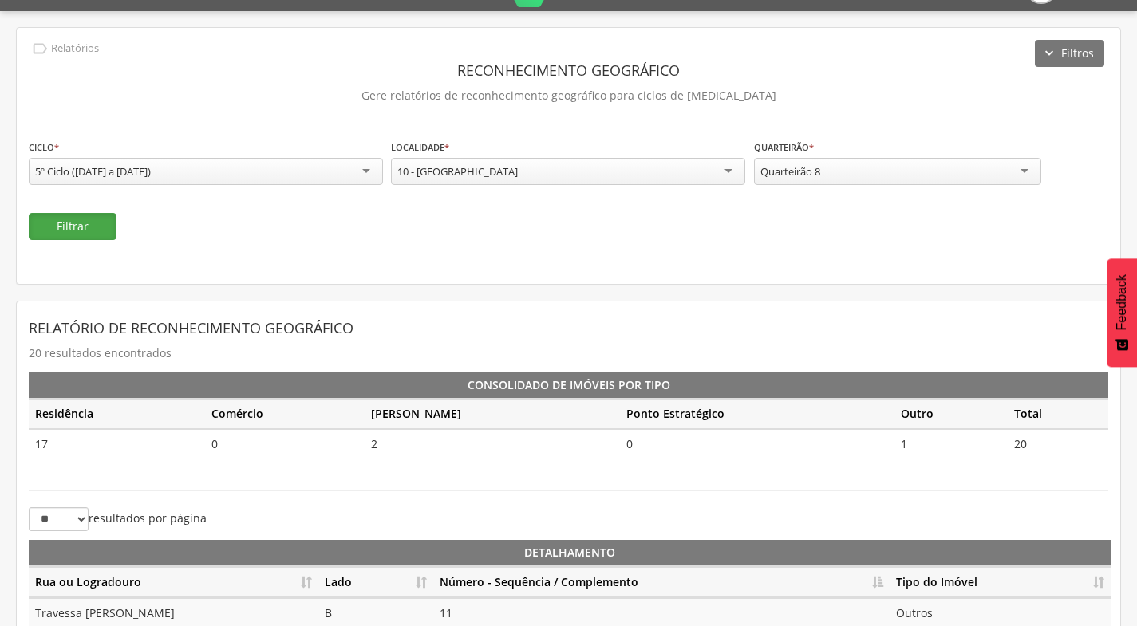
click at [106, 224] on button "Filtrar" at bounding box center [73, 226] width 88 height 27
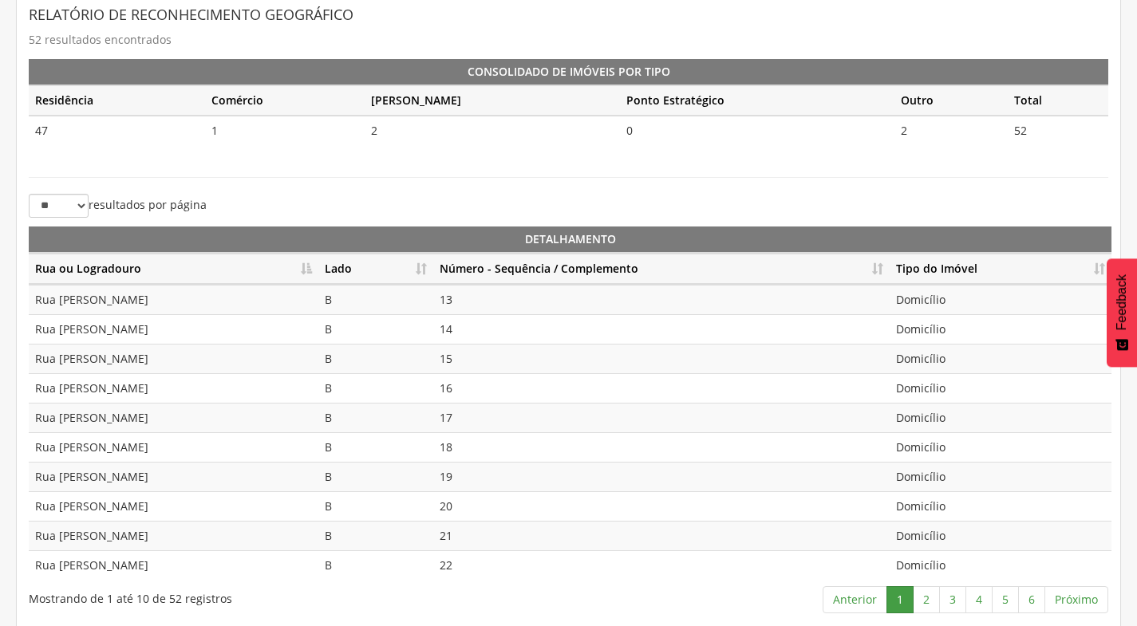
scroll to position [356, 0]
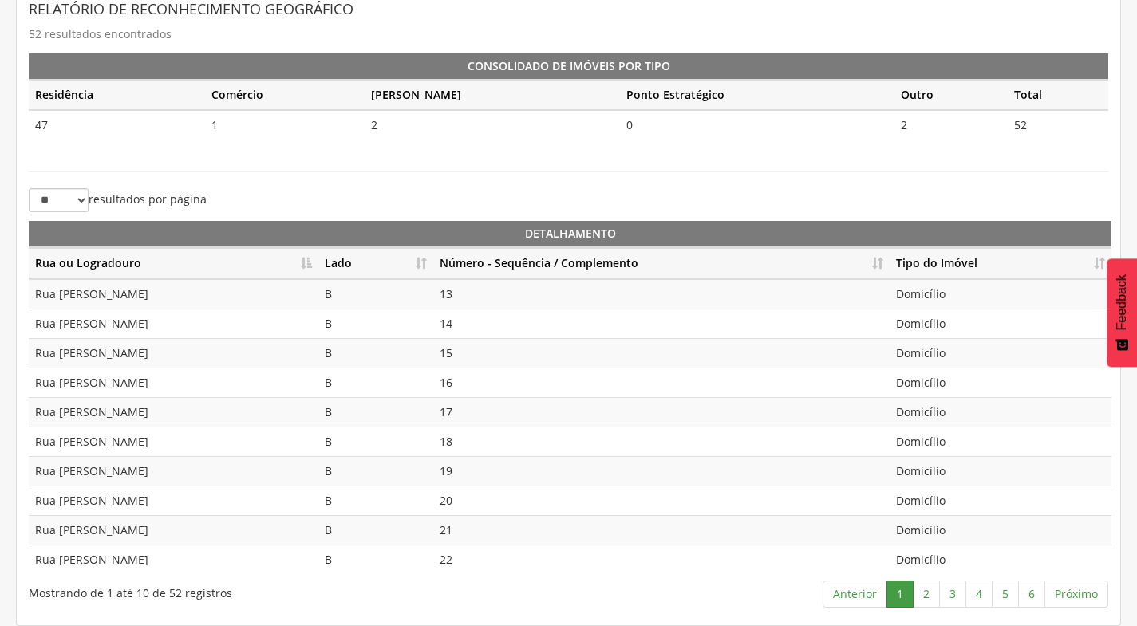
click at [884, 265] on th "Número - Sequência / Complemento" at bounding box center [661, 263] width 456 height 31
click at [925, 585] on link "2" at bounding box center [926, 594] width 27 height 27
click at [966, 599] on link "4" at bounding box center [979, 594] width 27 height 27
click at [948, 595] on link "3" at bounding box center [952, 594] width 27 height 27
click at [988, 593] on link "4" at bounding box center [979, 594] width 27 height 27
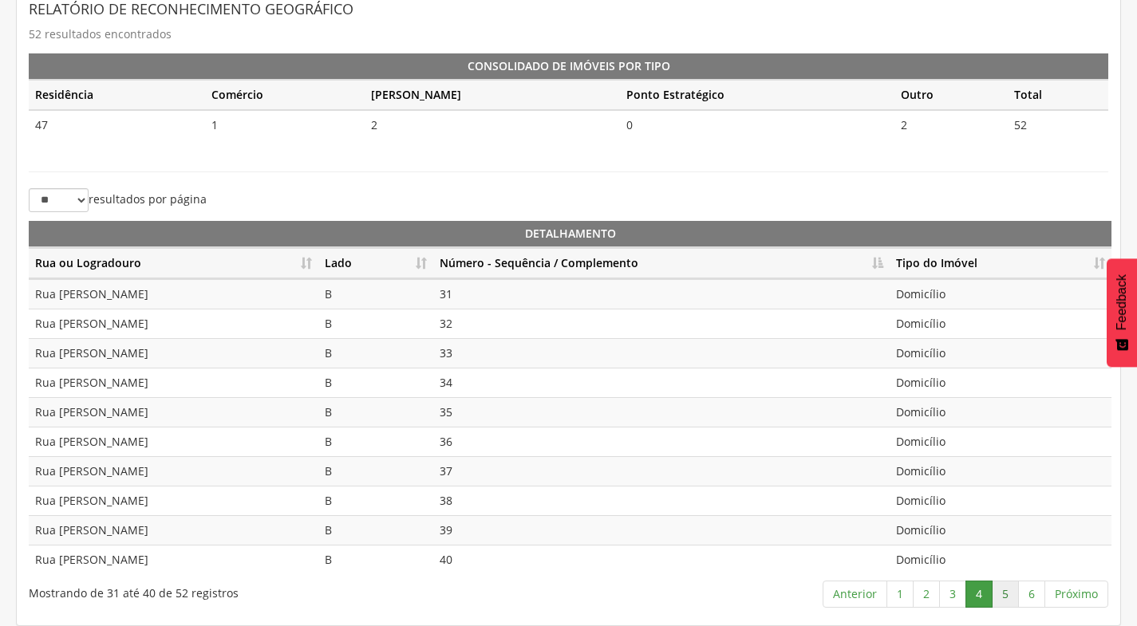
click at [1014, 595] on link "5" at bounding box center [1005, 594] width 27 height 27
click at [1028, 591] on link "6" at bounding box center [1031, 594] width 27 height 27
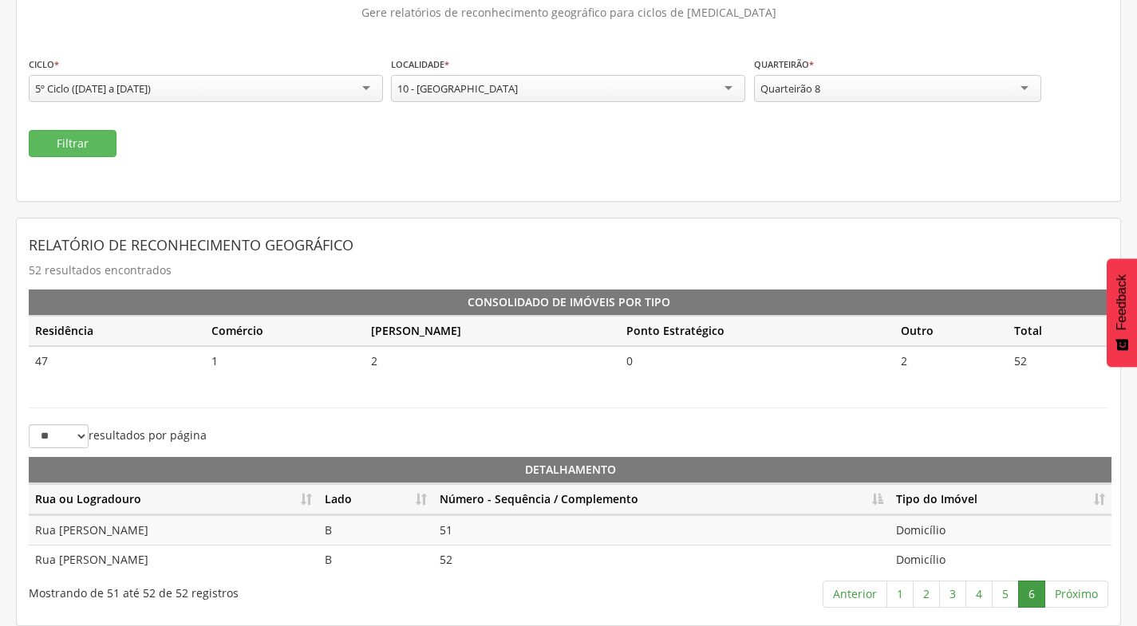
scroll to position [120, 0]
click at [899, 89] on div "Quarteirão 8" at bounding box center [897, 88] width 287 height 27
click at [81, 141] on button "Filtrar" at bounding box center [73, 143] width 88 height 27
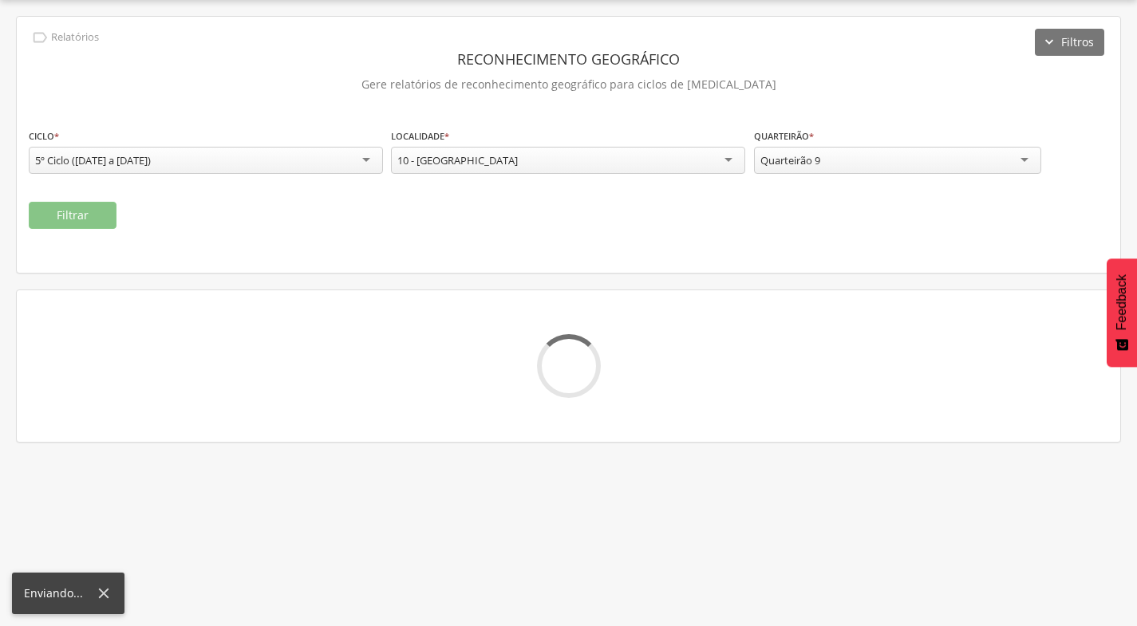
scroll to position [90, 0]
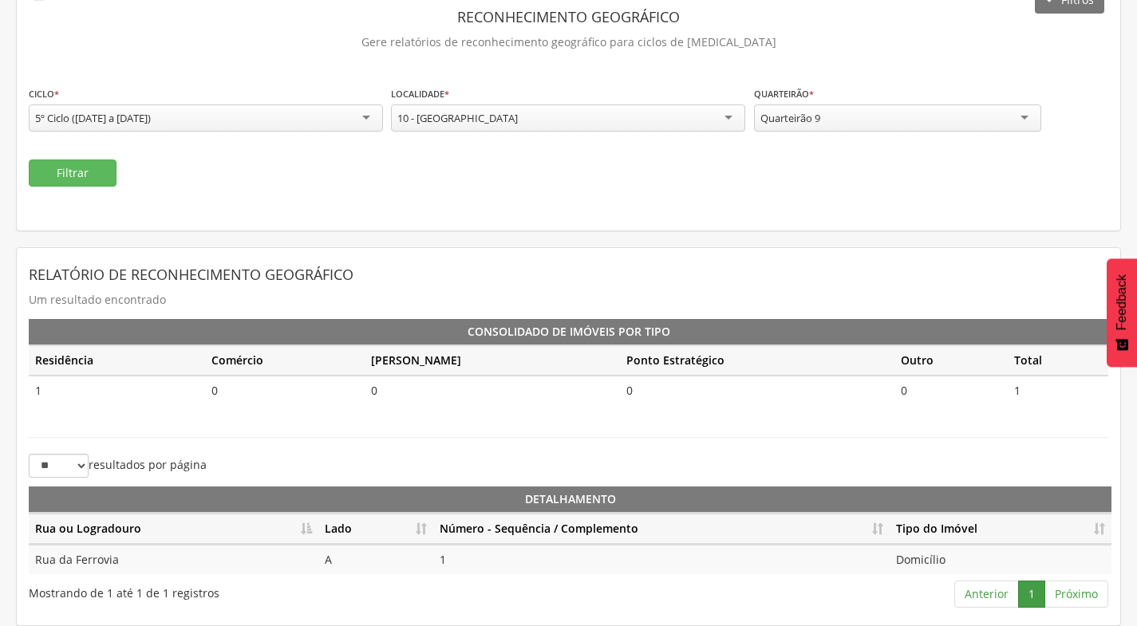
click at [907, 124] on div "Quarteirão 9" at bounding box center [897, 118] width 287 height 27
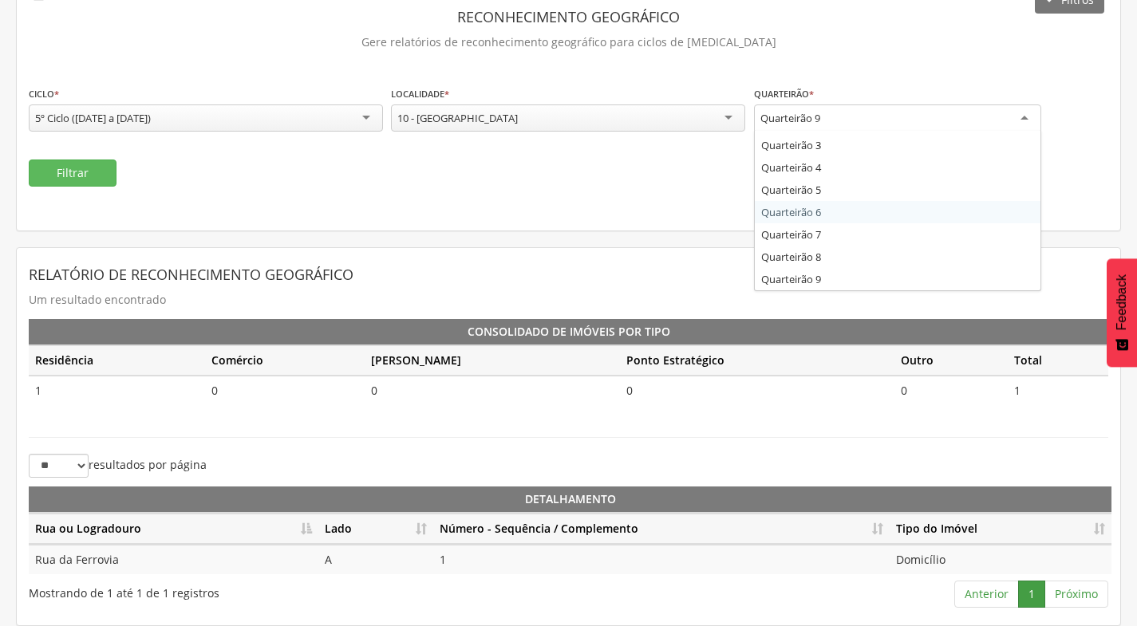
scroll to position [0, 0]
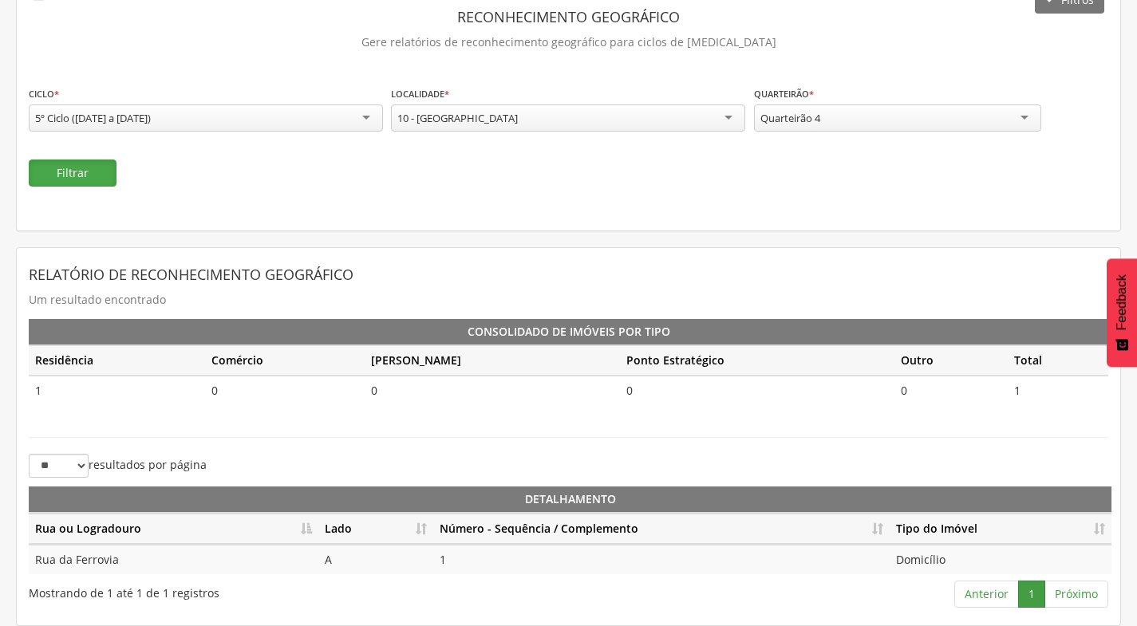
click at [65, 164] on button "Filtrar" at bounding box center [73, 173] width 88 height 27
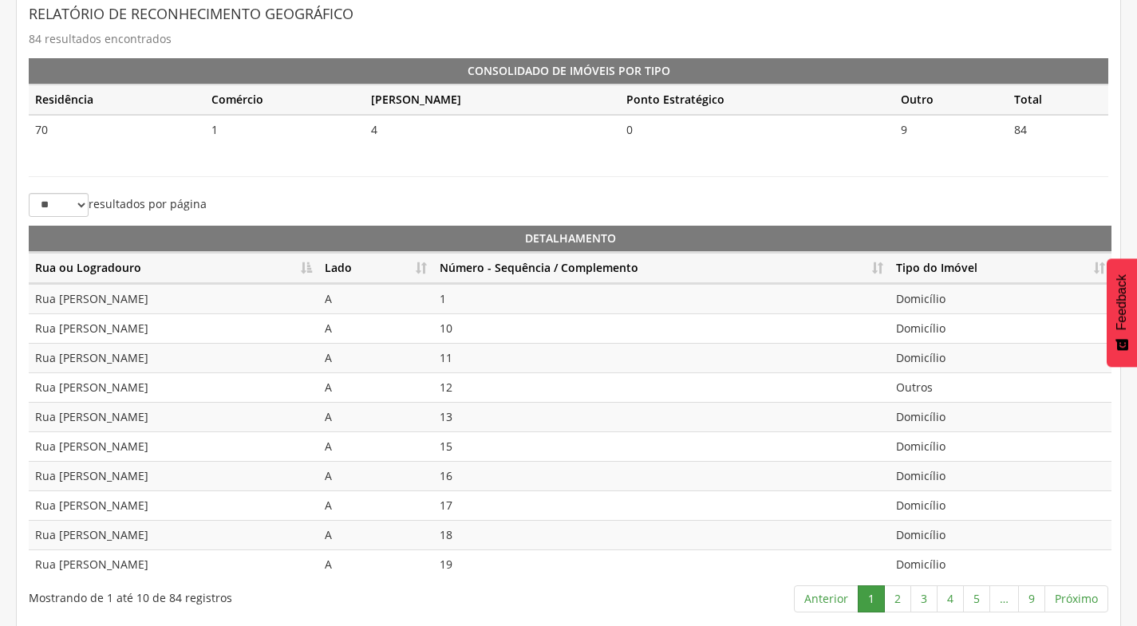
scroll to position [356, 0]
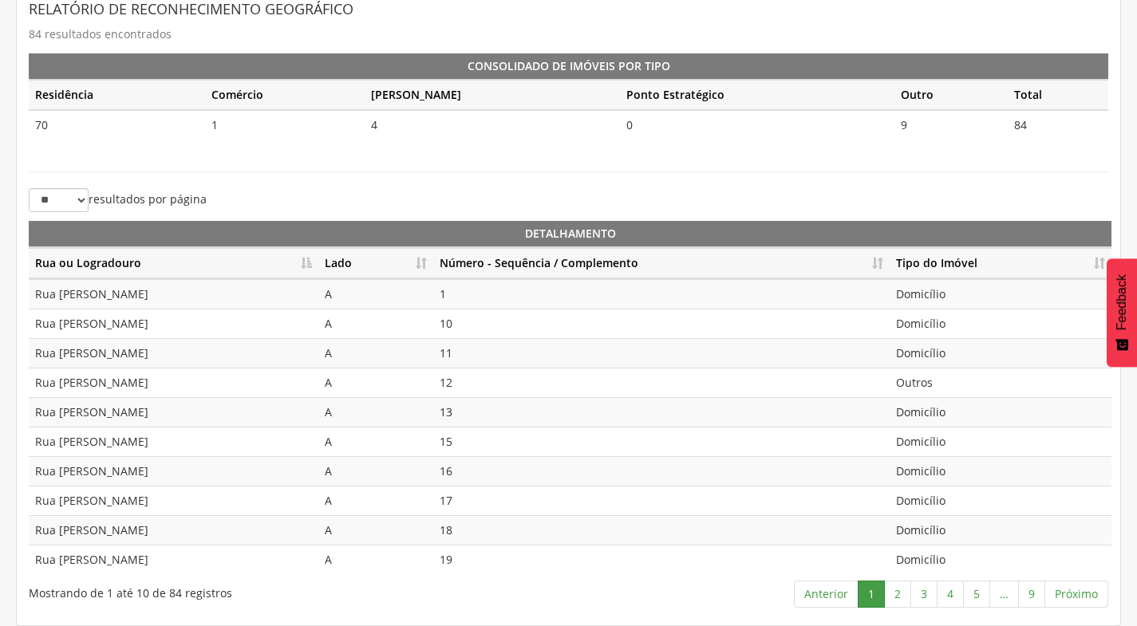
click at [885, 264] on th "Número - Sequência / Complemento" at bounding box center [661, 263] width 456 height 31
click at [897, 597] on link "2" at bounding box center [897, 594] width 27 height 27
click at [931, 599] on link "3" at bounding box center [924, 594] width 27 height 27
click at [942, 591] on link "4" at bounding box center [950, 594] width 27 height 27
click at [981, 599] on link "5" at bounding box center [976, 594] width 27 height 27
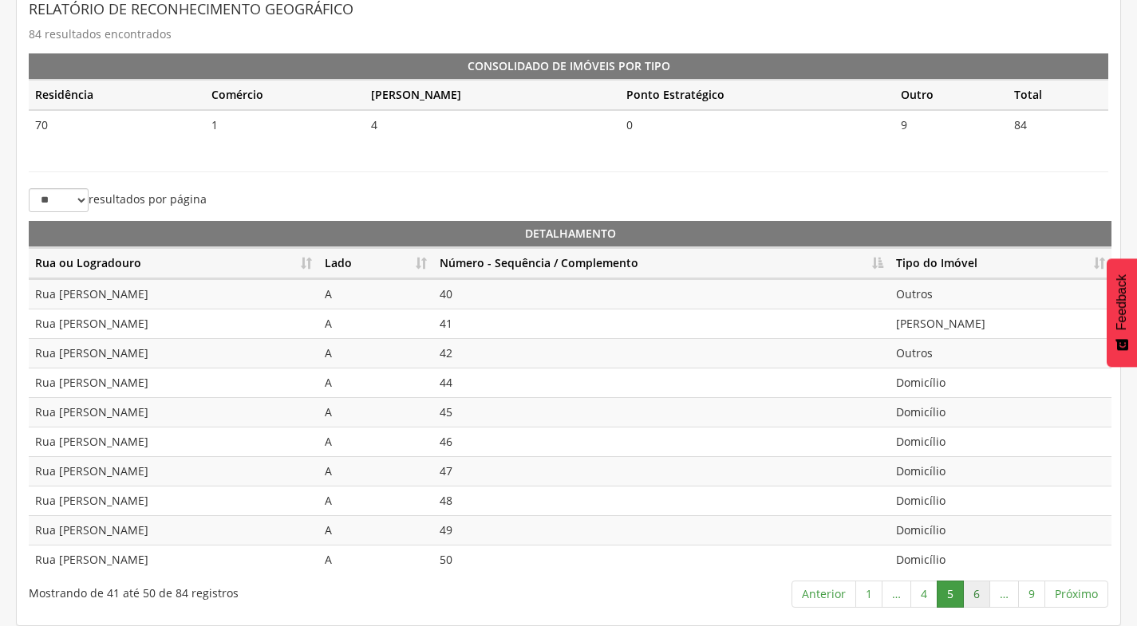
click at [974, 587] on link "6" at bounding box center [976, 594] width 27 height 27
click at [946, 354] on td "Outros" at bounding box center [1001, 353] width 222 height 30
click at [980, 591] on link "7" at bounding box center [979, 594] width 27 height 27
click at [1012, 591] on link "8" at bounding box center [1005, 594] width 27 height 27
click at [1025, 590] on link "9" at bounding box center [1031, 594] width 27 height 27
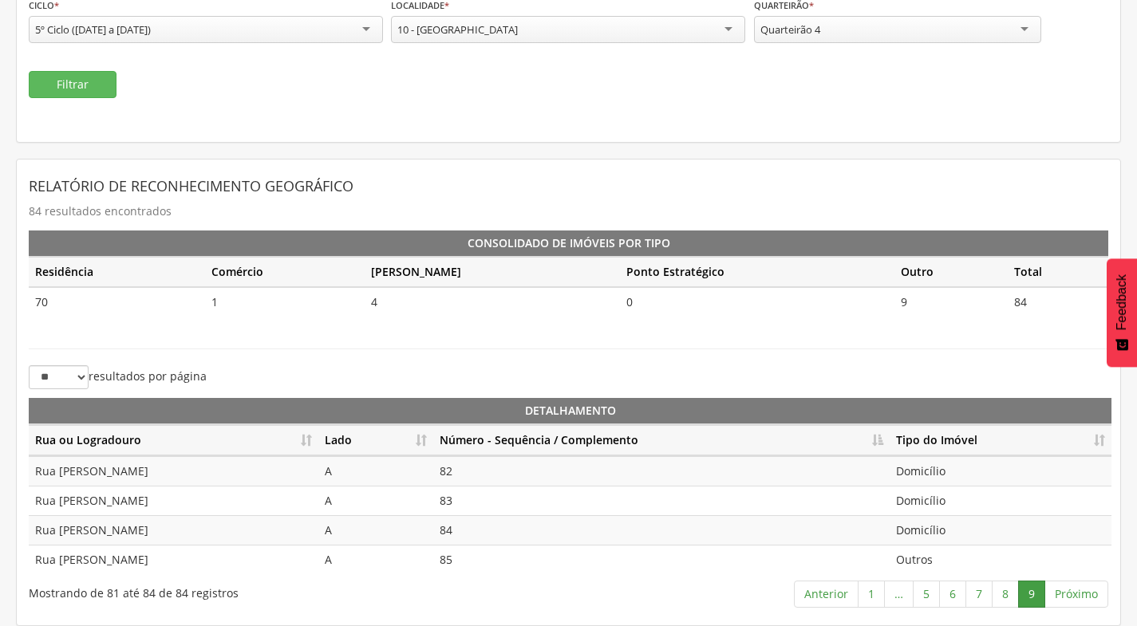
scroll to position [0, 0]
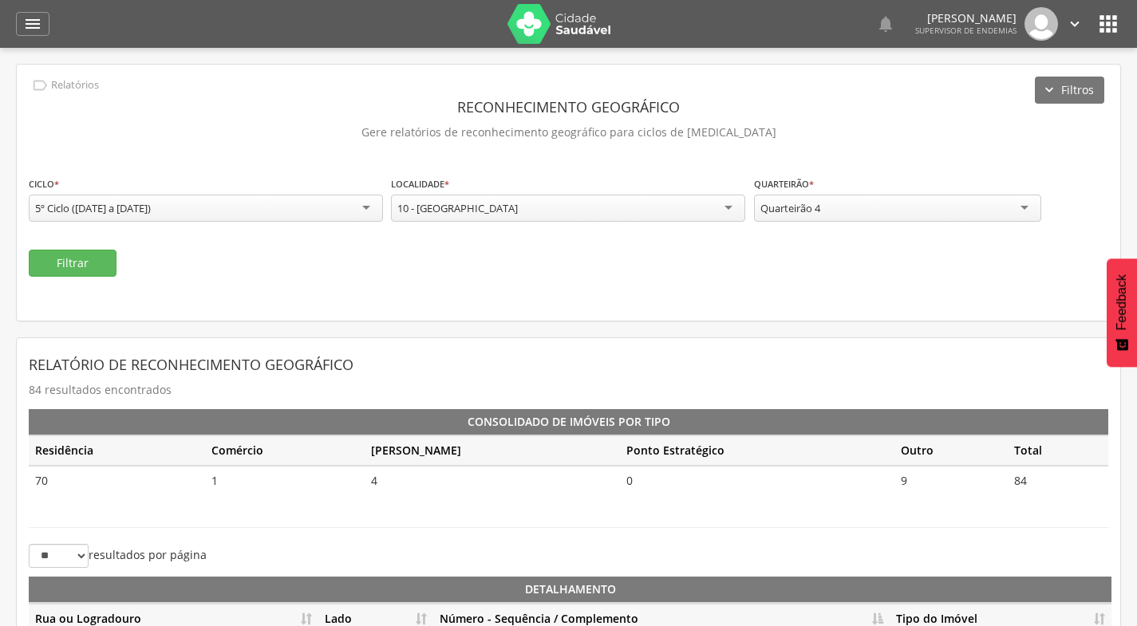
click at [1109, 22] on icon "" at bounding box center [1109, 24] width 26 height 26
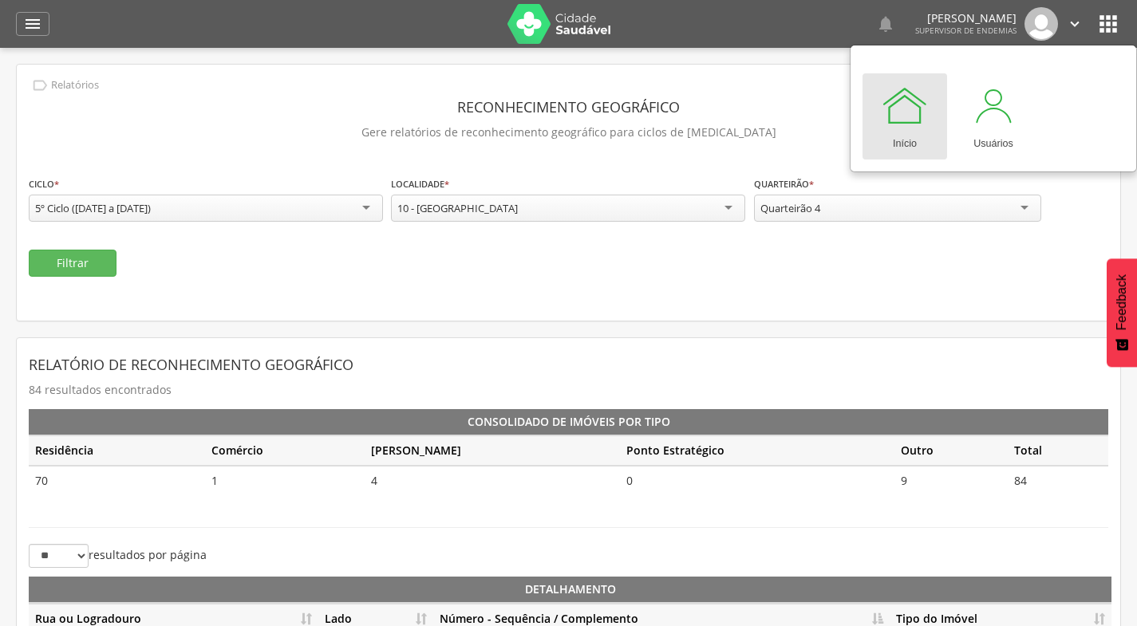
click at [1077, 23] on icon "" at bounding box center [1075, 24] width 18 height 18
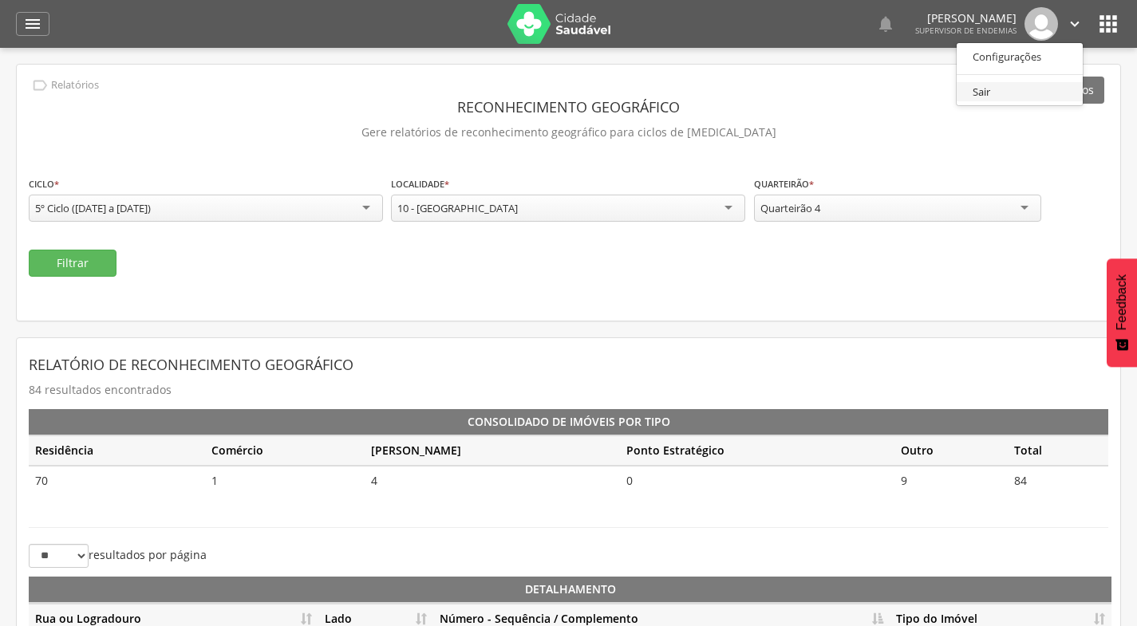
click at [1027, 91] on link "Sair" at bounding box center [1020, 92] width 126 height 20
